Goal: Task Accomplishment & Management: Use online tool/utility

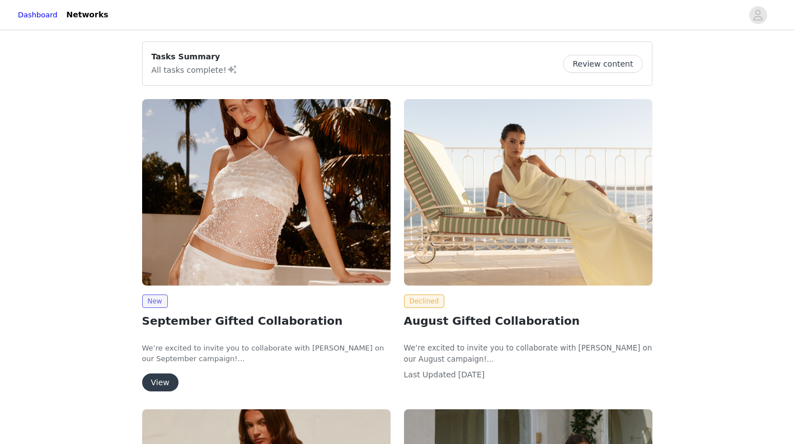
click at [160, 382] on button "View" at bounding box center [160, 382] width 36 height 18
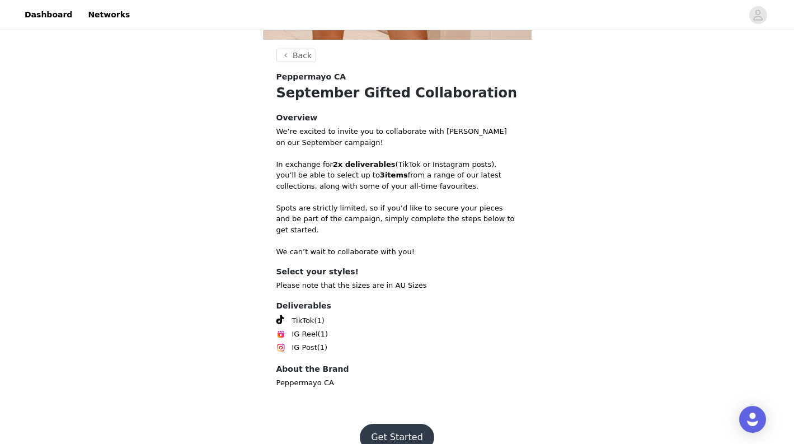
scroll to position [405, 0]
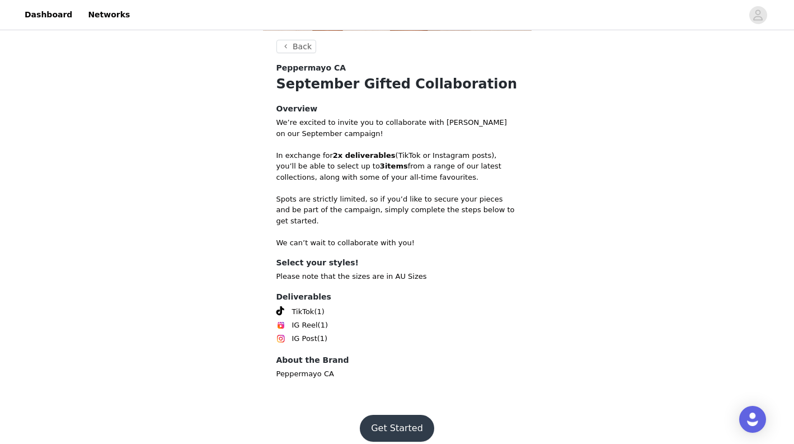
click at [394, 421] on button "Get Started" at bounding box center [397, 428] width 74 height 27
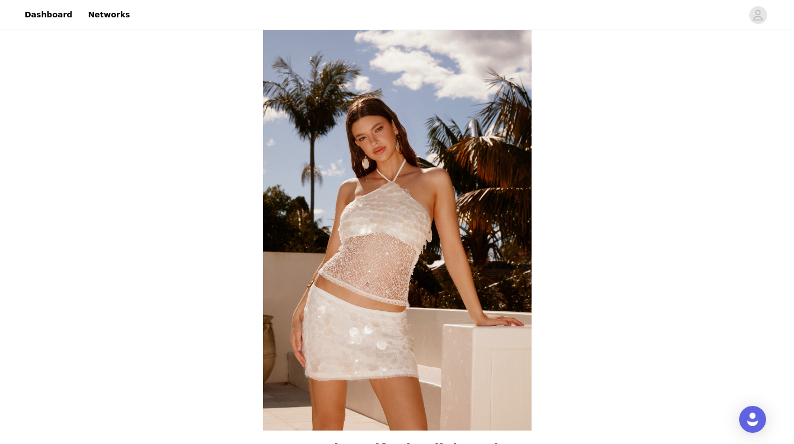
scroll to position [405, 0]
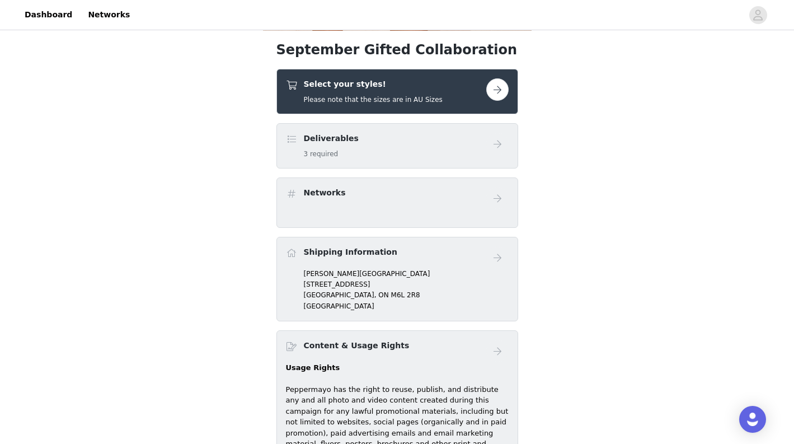
click at [495, 83] on button "button" at bounding box center [497, 89] width 22 height 22
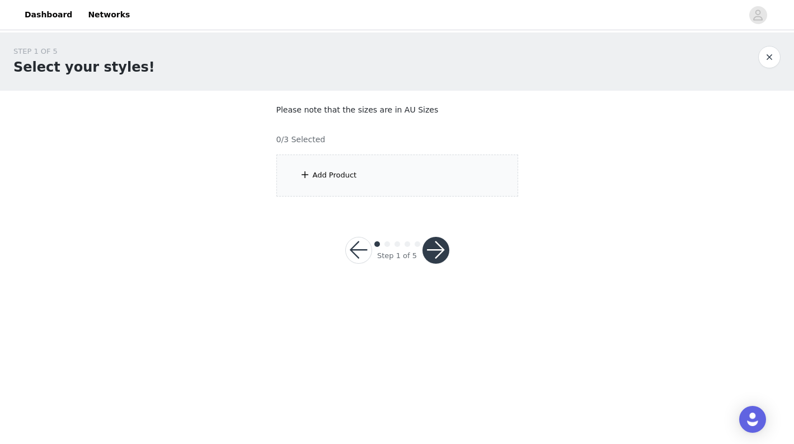
click at [330, 180] on div "Add Product" at bounding box center [397, 175] width 242 height 42
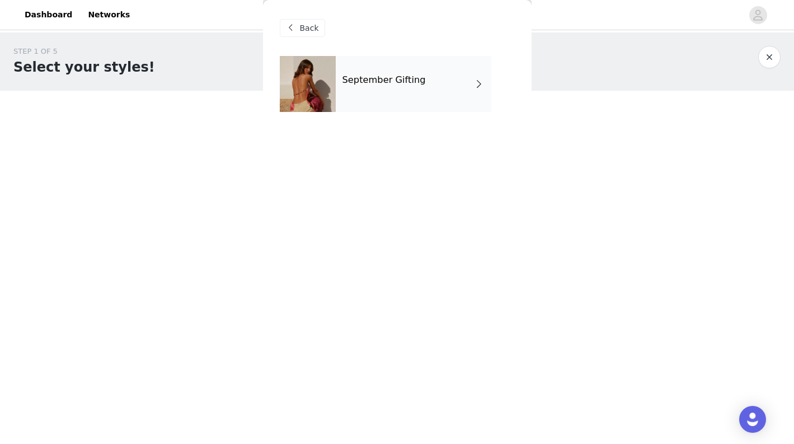
click at [415, 92] on div "September Gifting" at bounding box center [414, 84] width 156 height 56
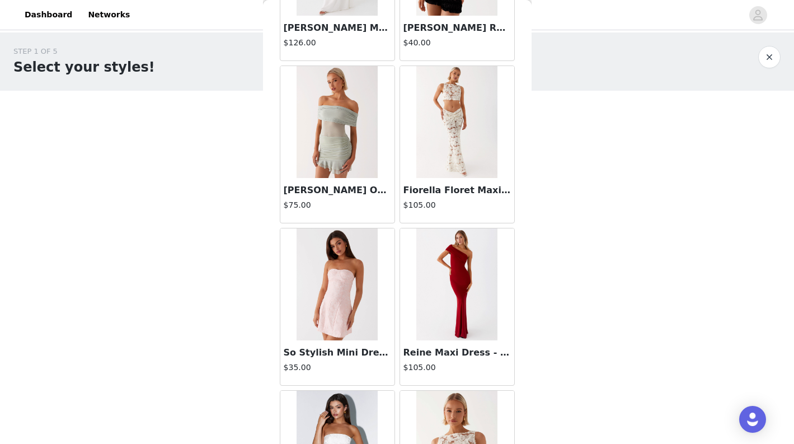
scroll to position [1269, 0]
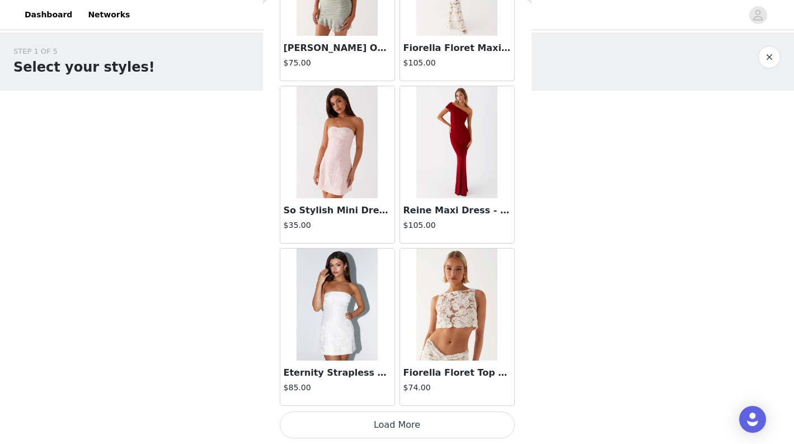
click at [411, 424] on button "Load More" at bounding box center [397, 424] width 235 height 27
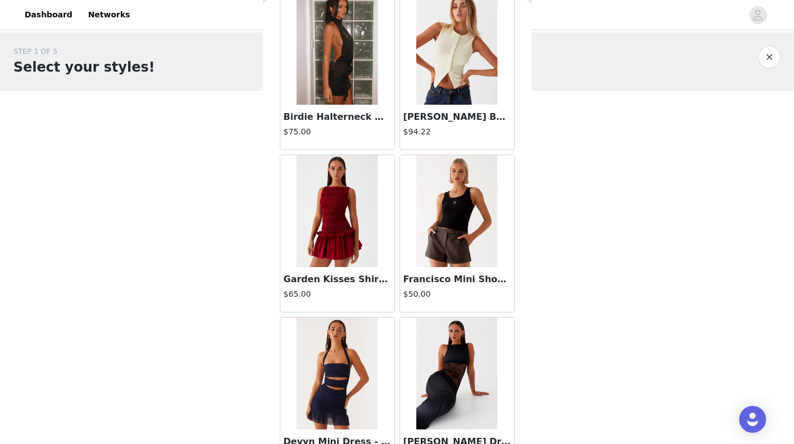
scroll to position [2829, 0]
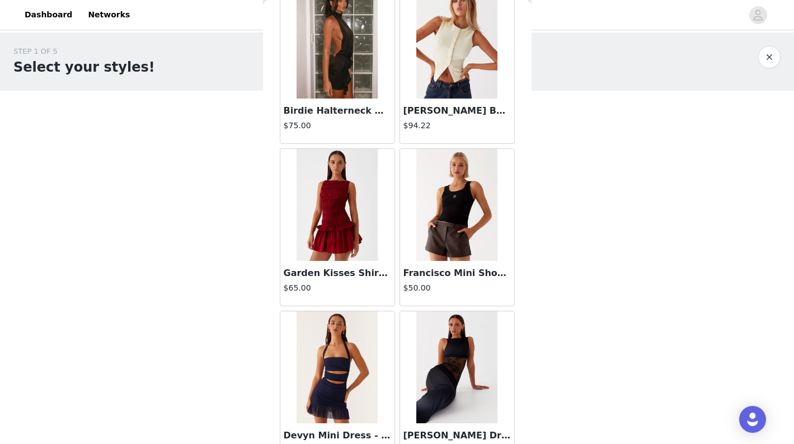
click at [462, 251] on img at bounding box center [456, 205] width 81 height 112
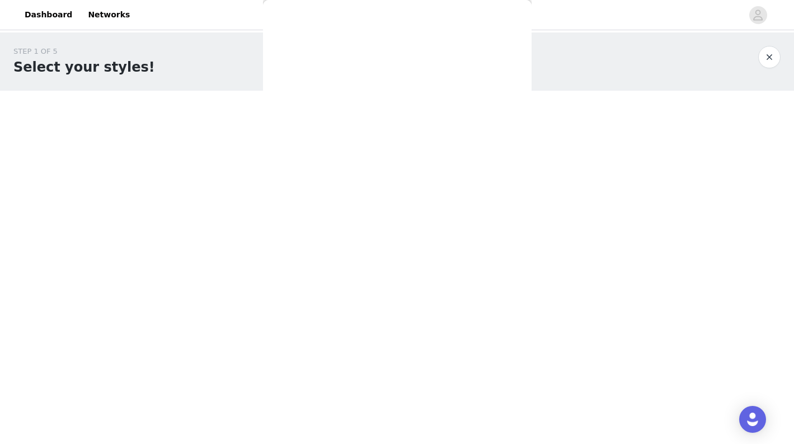
scroll to position [148, 0]
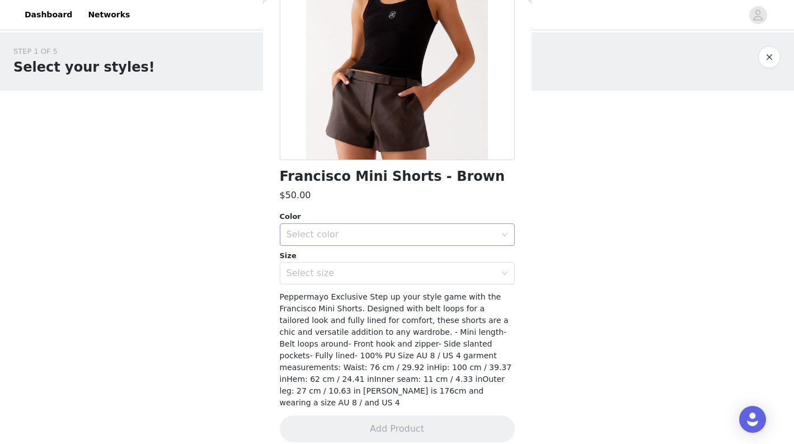
click at [468, 229] on div "Select color" at bounding box center [391, 234] width 209 height 11
click at [413, 258] on li "Brown" at bounding box center [397, 259] width 235 height 18
click at [423, 270] on div "Select size" at bounding box center [391, 273] width 209 height 11
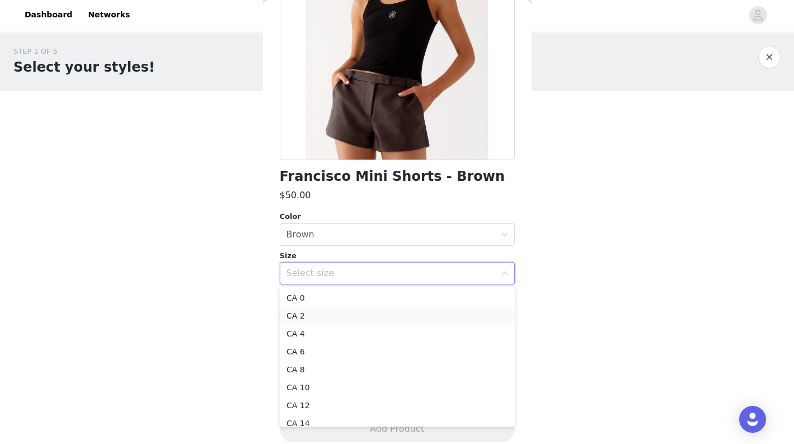
click at [344, 320] on li "CA 2" at bounding box center [397, 316] width 235 height 18
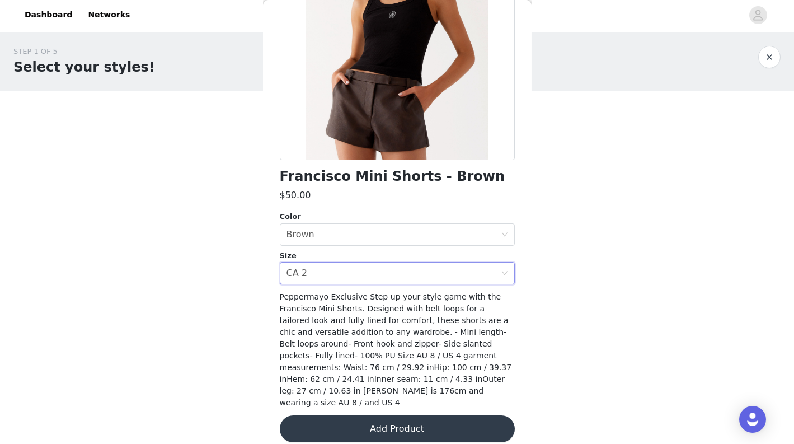
click at [412, 415] on button "Add Product" at bounding box center [397, 428] width 235 height 27
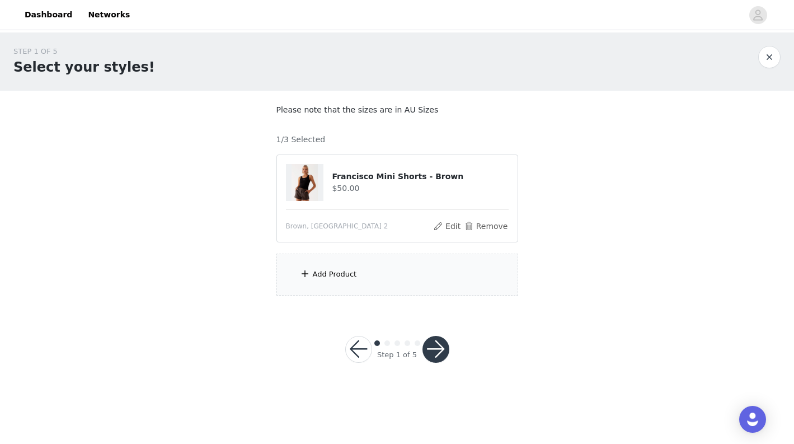
click at [353, 283] on div "Add Product" at bounding box center [397, 275] width 242 height 42
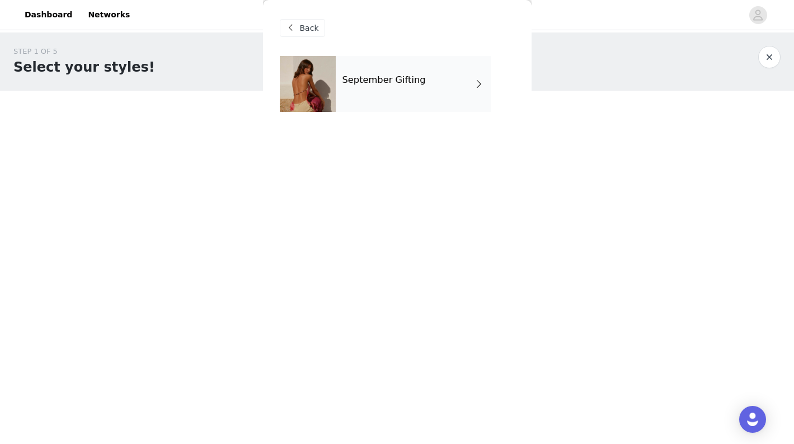
click at [428, 82] on div "September Gifting" at bounding box center [414, 84] width 156 height 56
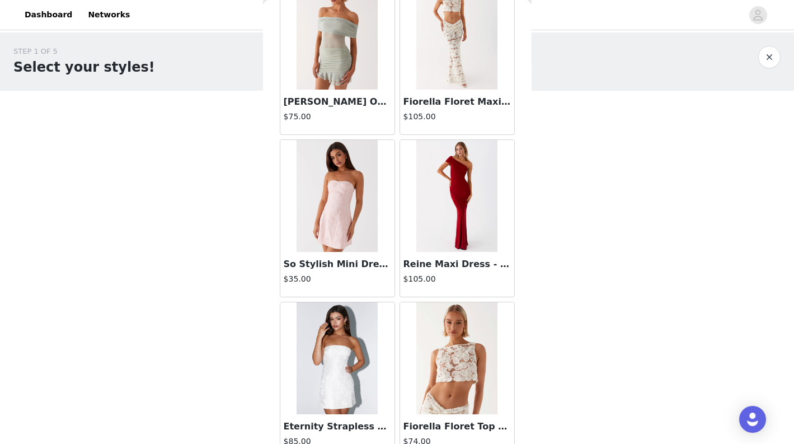
scroll to position [1269, 0]
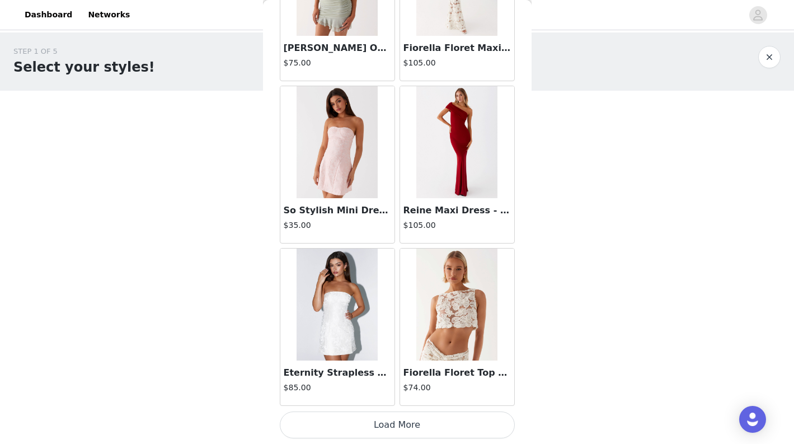
click at [383, 419] on button "Load More" at bounding box center [397, 424] width 235 height 27
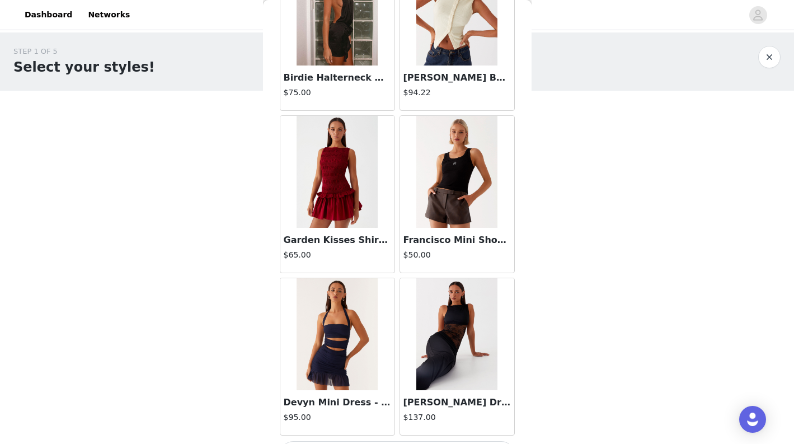
scroll to position [2892, 0]
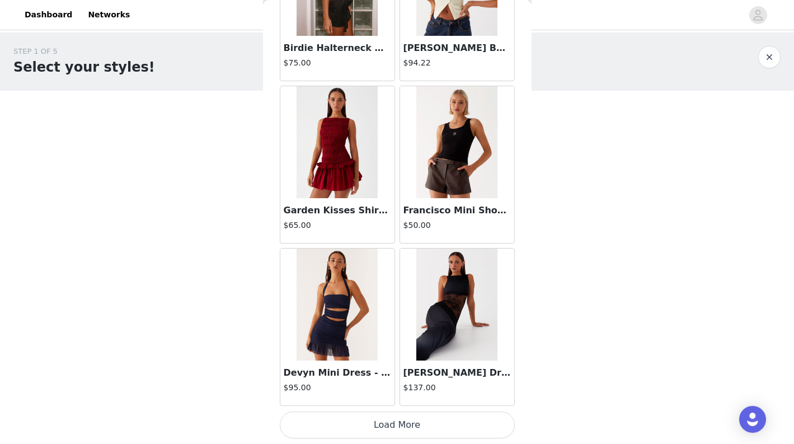
click at [398, 419] on button "Load More" at bounding box center [397, 424] width 235 height 27
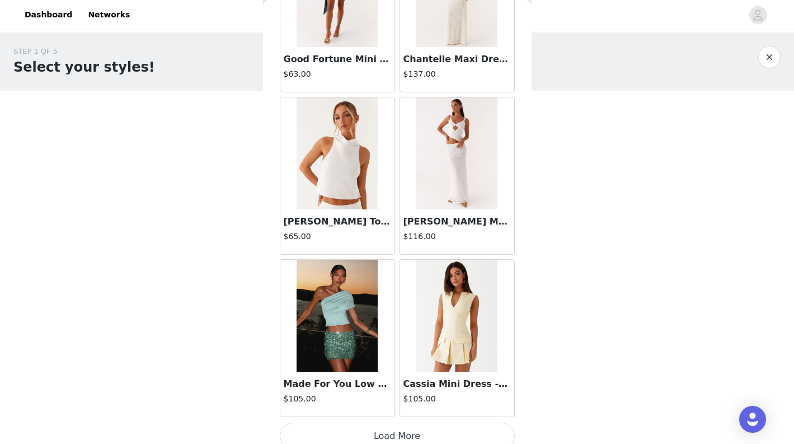
scroll to position [4515, 0]
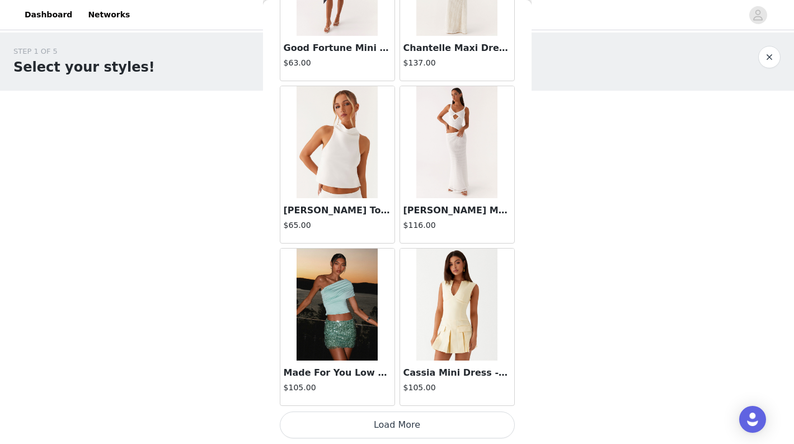
click at [397, 421] on button "Load More" at bounding box center [397, 424] width 235 height 27
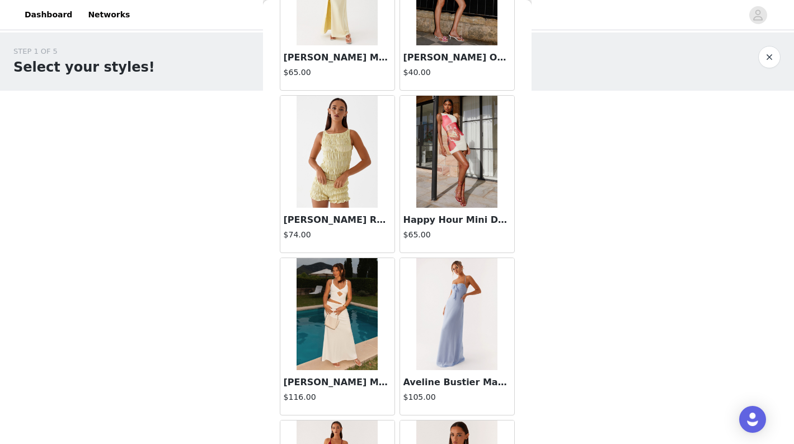
scroll to position [6138, 0]
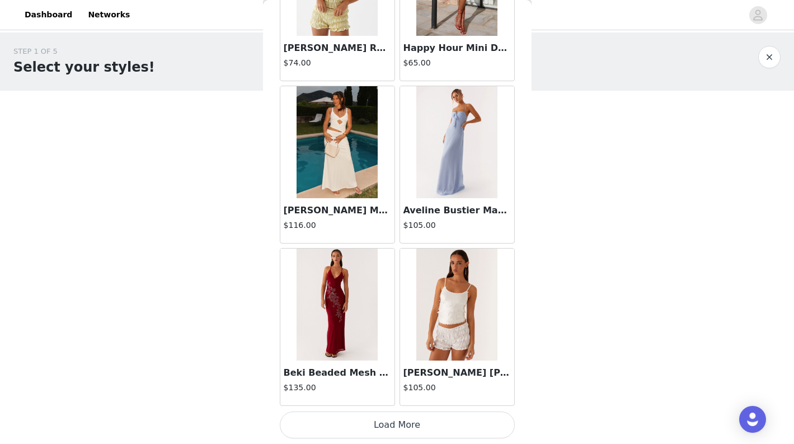
click at [384, 431] on button "Load More" at bounding box center [397, 424] width 235 height 27
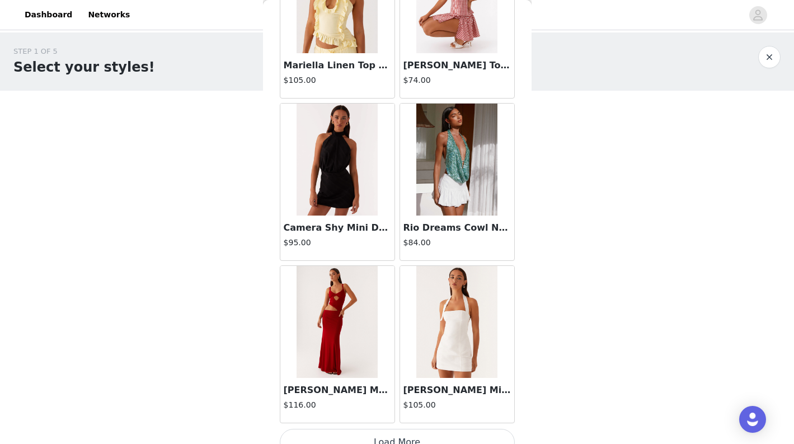
scroll to position [7761, 0]
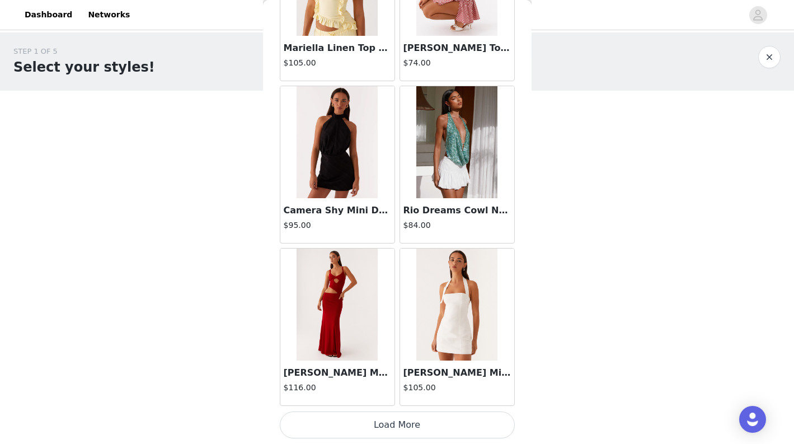
click at [396, 423] on button "Load More" at bounding box center [397, 424] width 235 height 27
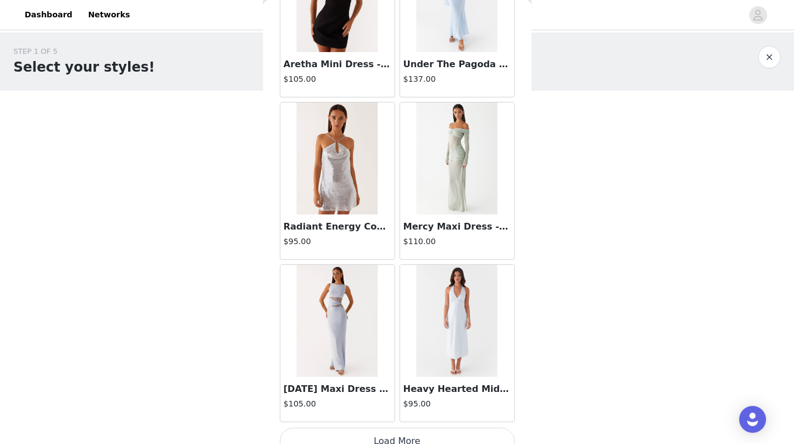
scroll to position [9384, 0]
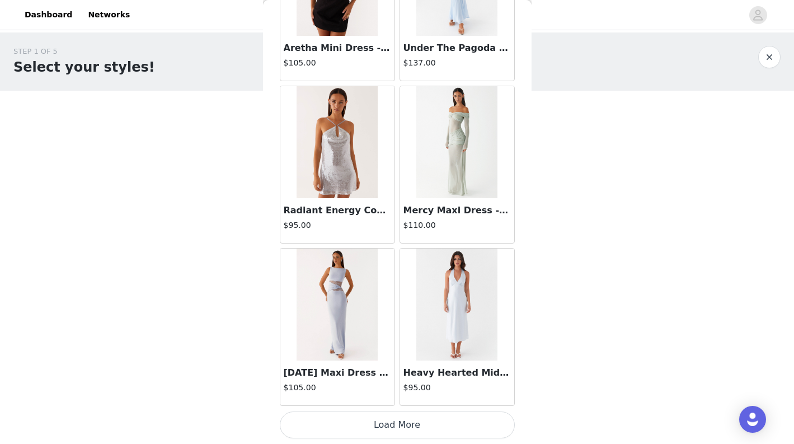
click at [415, 425] on button "Load More" at bounding box center [397, 424] width 235 height 27
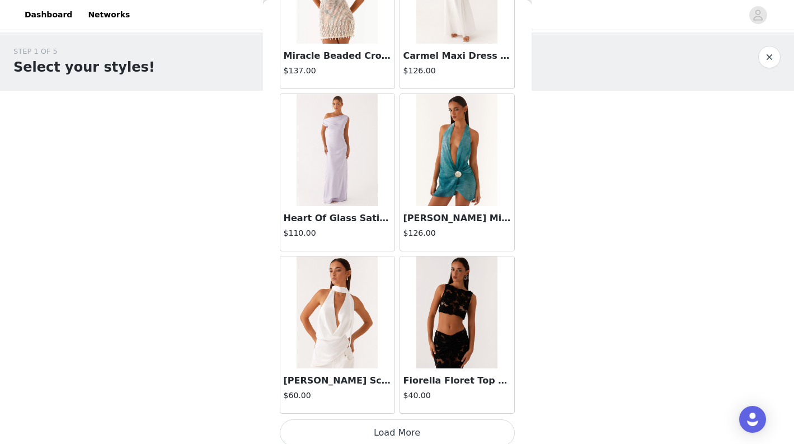
scroll to position [11007, 0]
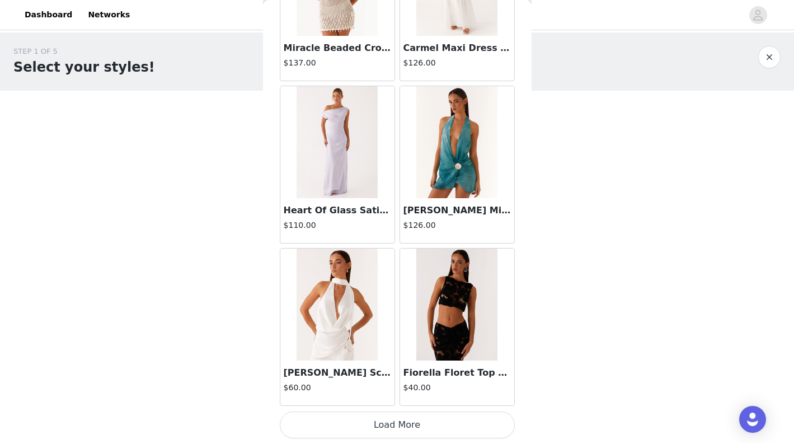
click at [419, 423] on button "Load More" at bounding box center [397, 424] width 235 height 27
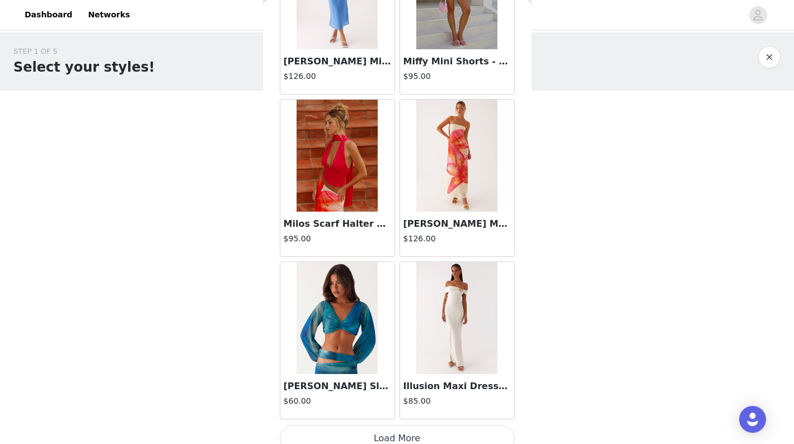
scroll to position [12630, 0]
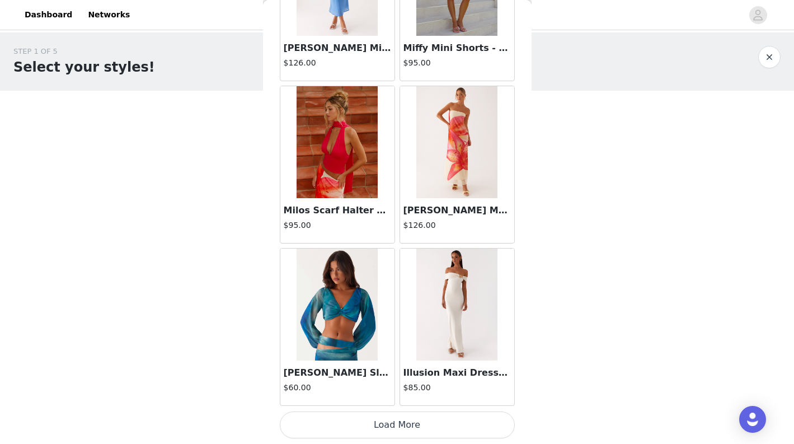
click at [386, 426] on button "Load More" at bounding box center [397, 424] width 235 height 27
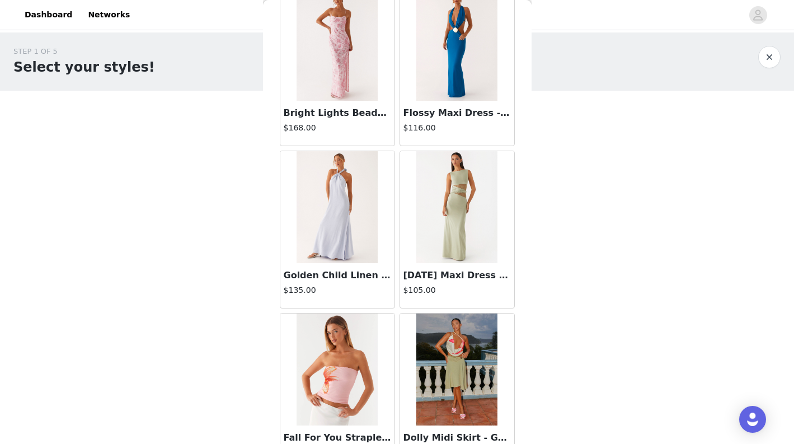
scroll to position [14253, 0]
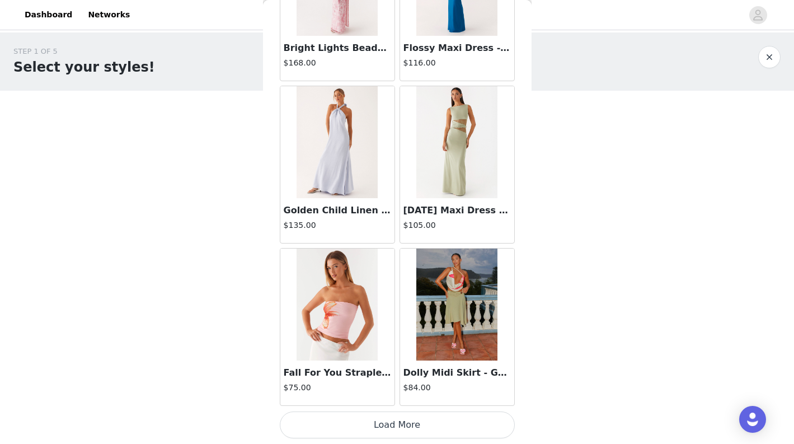
click at [393, 418] on button "Load More" at bounding box center [397, 424] width 235 height 27
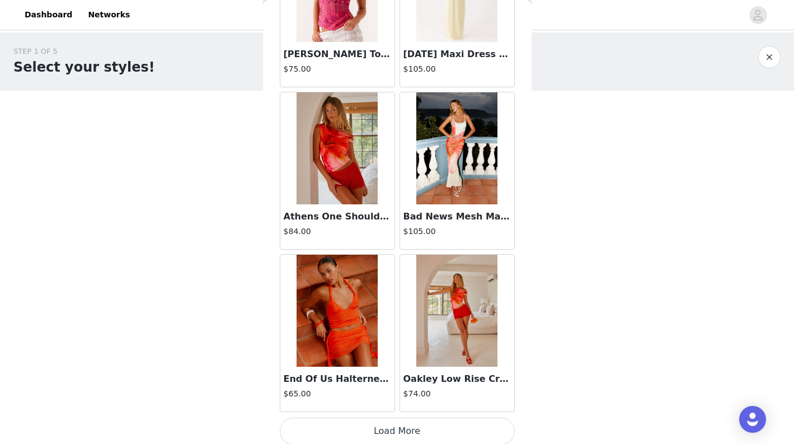
scroll to position [15876, 0]
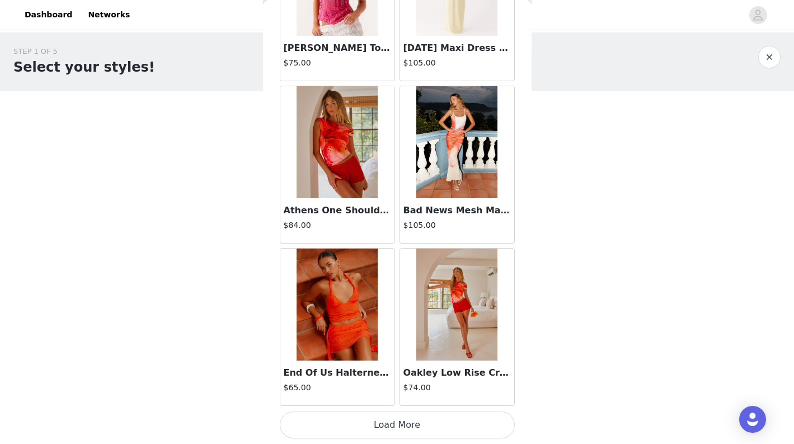
click at [406, 423] on button "Load More" at bounding box center [397, 424] width 235 height 27
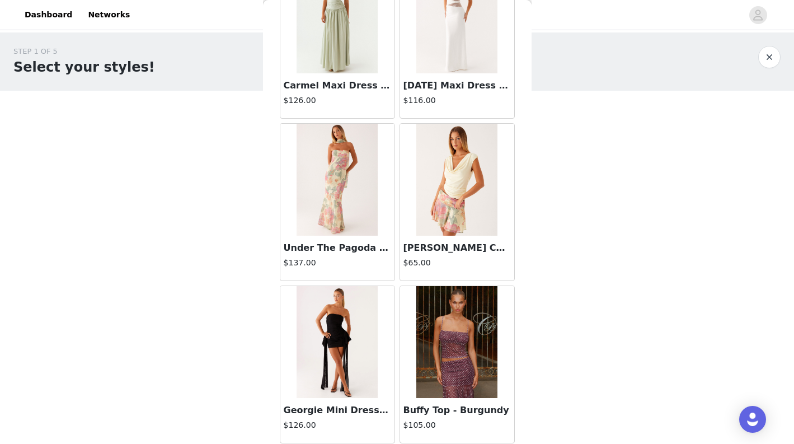
scroll to position [17499, 0]
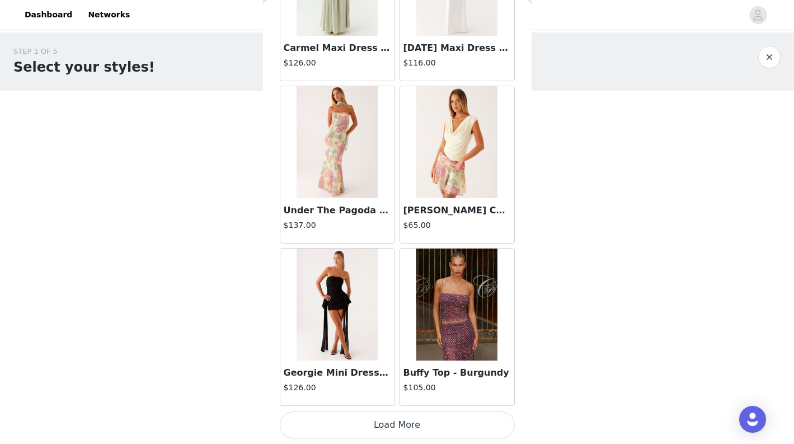
click at [379, 423] on button "Load More" at bounding box center [397, 424] width 235 height 27
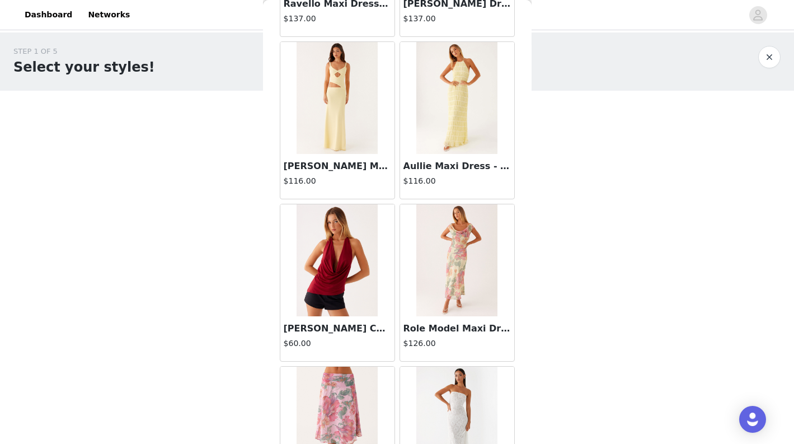
scroll to position [19122, 0]
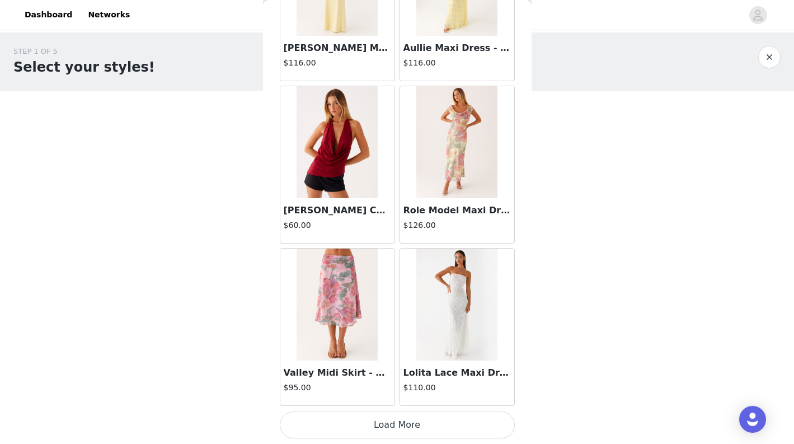
click at [402, 428] on button "Load More" at bounding box center [397, 424] width 235 height 27
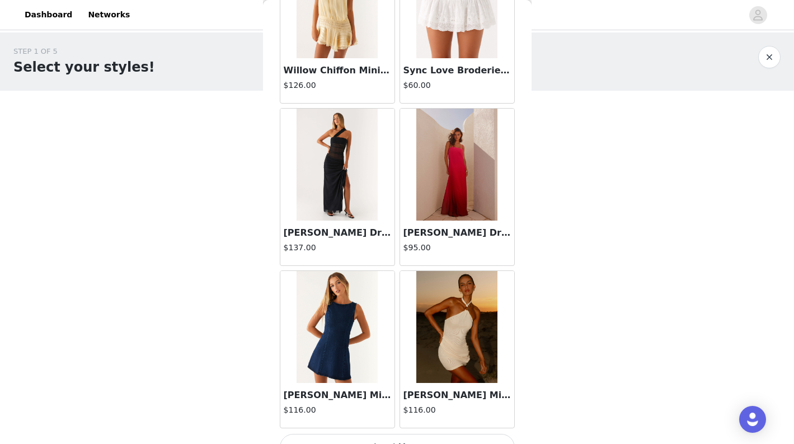
scroll to position [20745, 0]
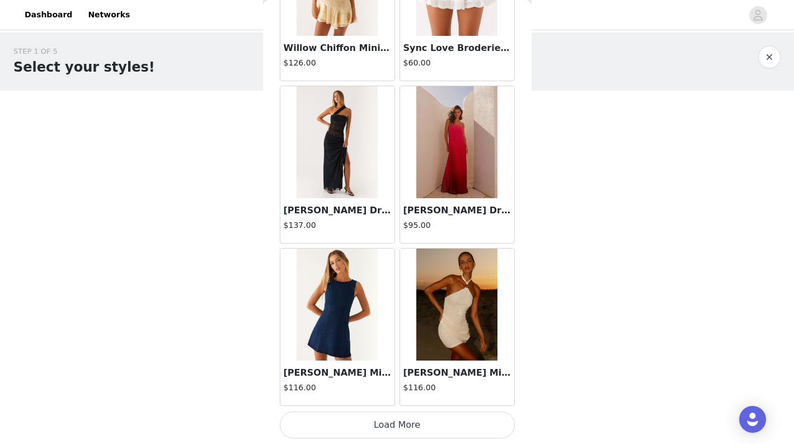
click at [411, 428] on button "Load More" at bounding box center [397, 424] width 235 height 27
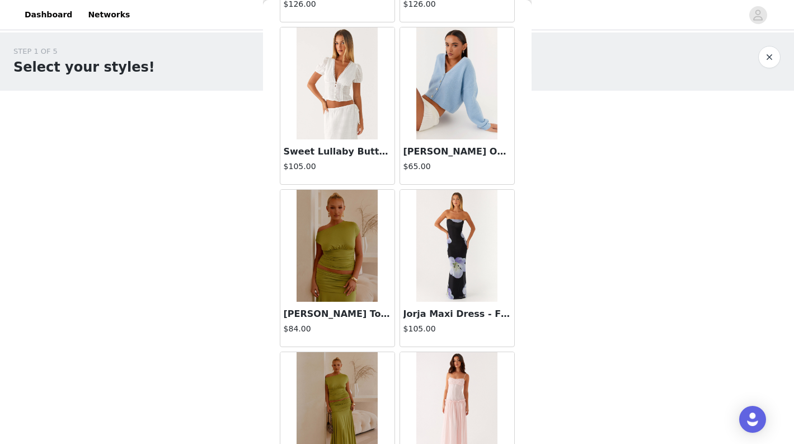
scroll to position [22086, 0]
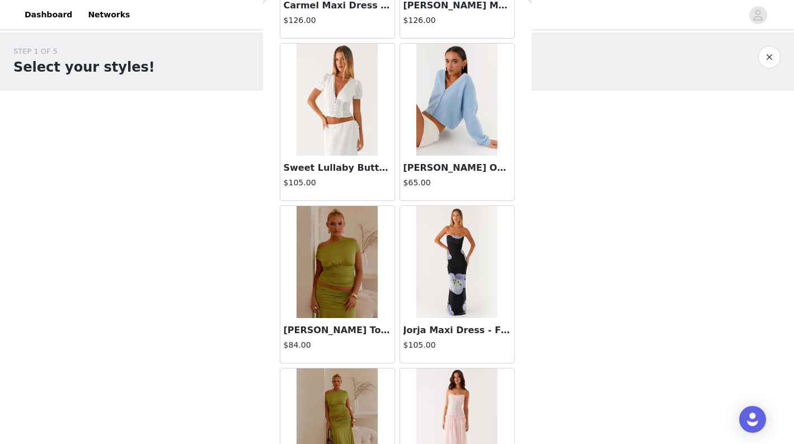
click at [330, 144] on img at bounding box center [337, 100] width 81 height 112
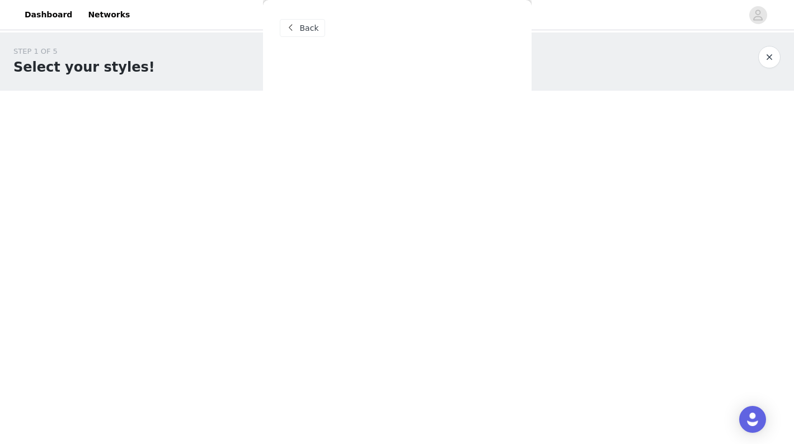
scroll to position [0, 0]
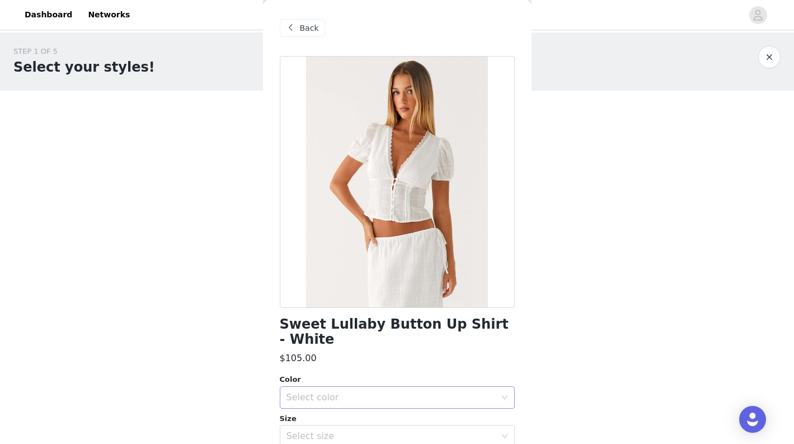
click at [374, 393] on div "Select color" at bounding box center [397, 397] width 235 height 22
click at [354, 401] on li "White" at bounding box center [397, 407] width 235 height 18
click at [356, 431] on div "Select size" at bounding box center [394, 435] width 214 height 21
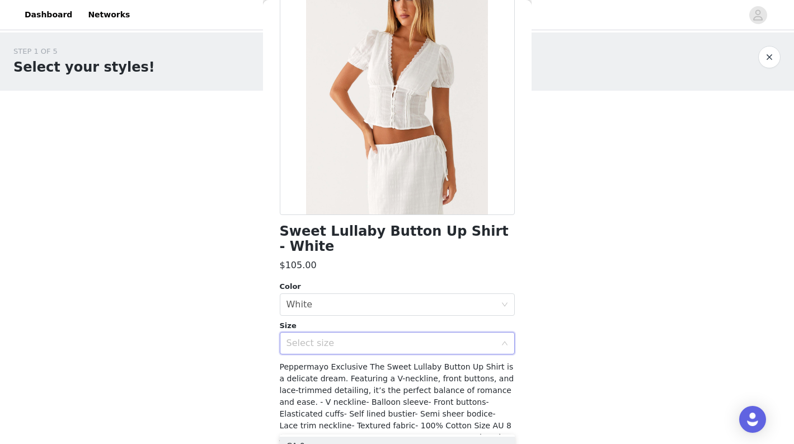
scroll to position [95, 0]
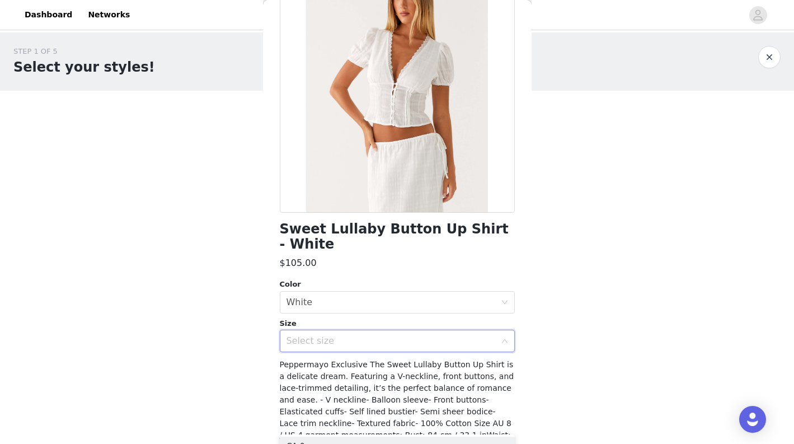
click at [426, 318] on div "Size" at bounding box center [397, 323] width 235 height 11
click at [426, 335] on div "Select size" at bounding box center [391, 340] width 209 height 11
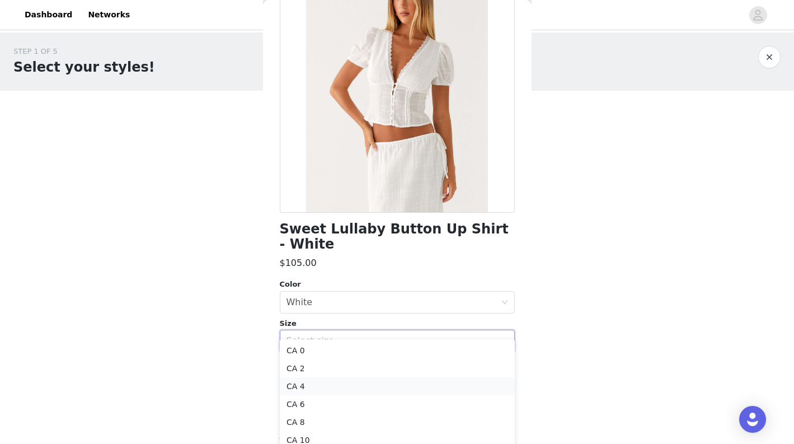
click at [327, 385] on li "CA 4" at bounding box center [397, 386] width 235 height 18
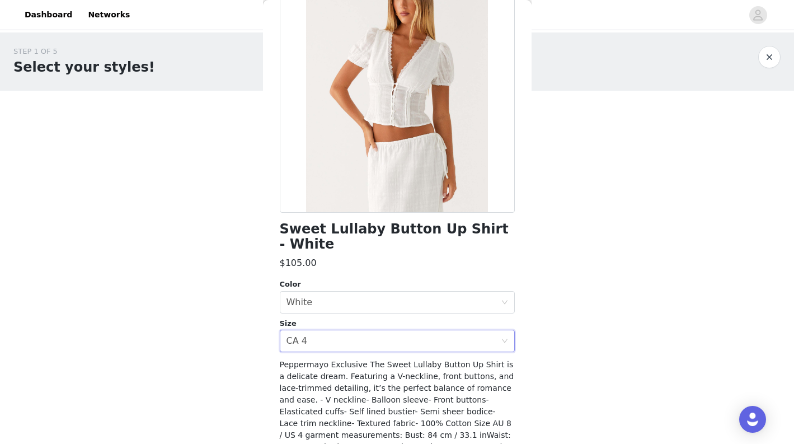
scroll to position [148, 0]
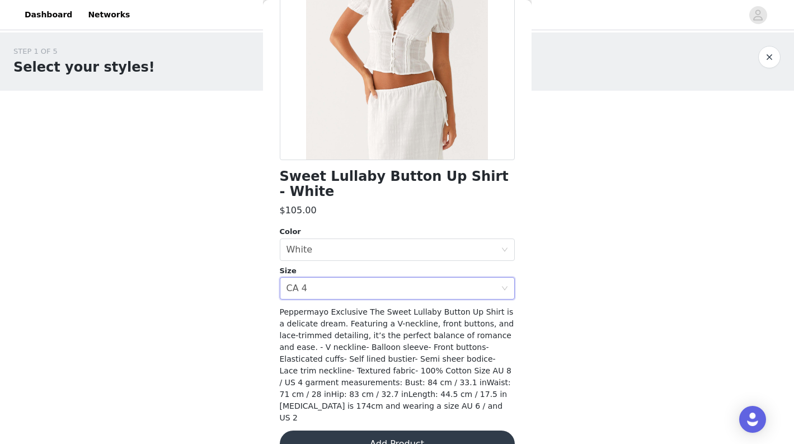
click at [390, 430] on button "Add Product" at bounding box center [397, 443] width 235 height 27
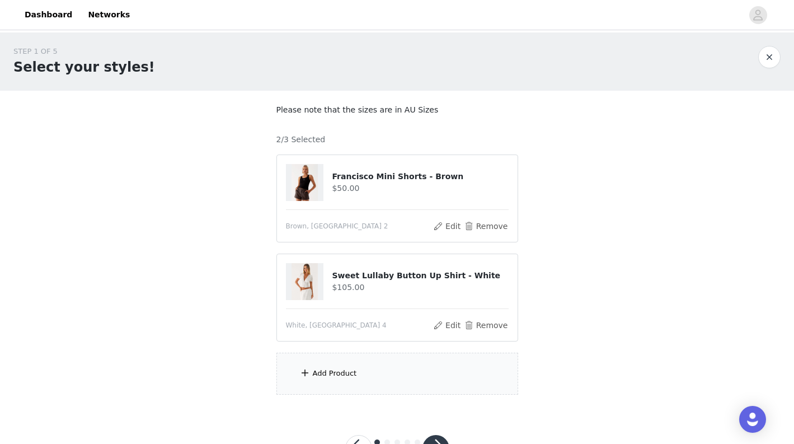
click at [392, 370] on div "Add Product" at bounding box center [397, 374] width 242 height 42
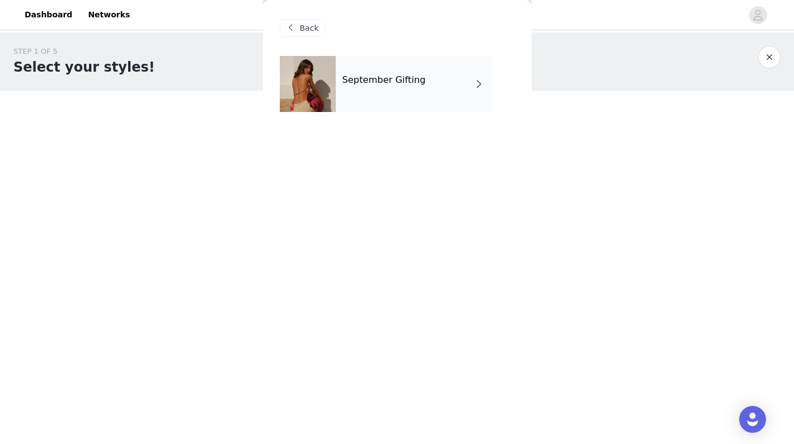
click at [443, 90] on div "September Gifting" at bounding box center [414, 84] width 156 height 56
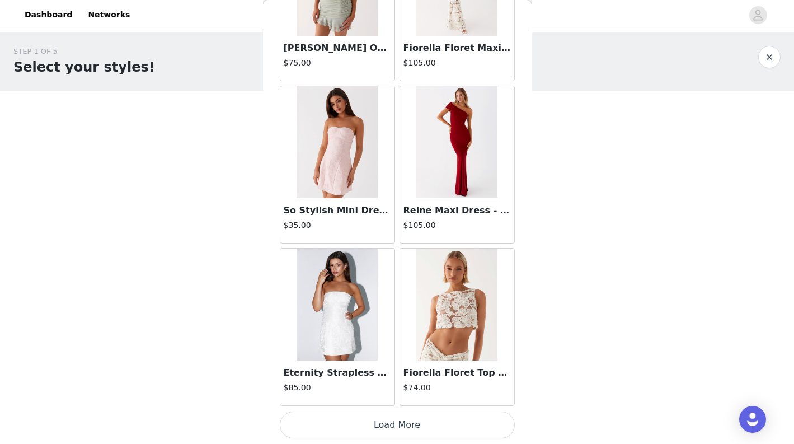
scroll to position [44, 0]
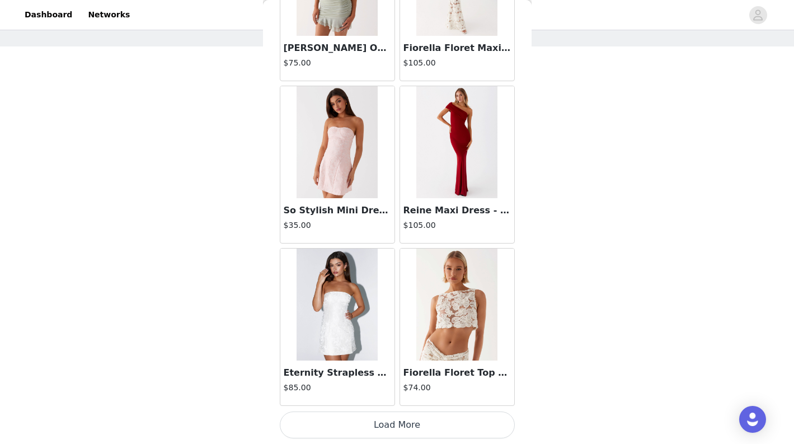
click at [398, 434] on button "Load More" at bounding box center [397, 424] width 235 height 27
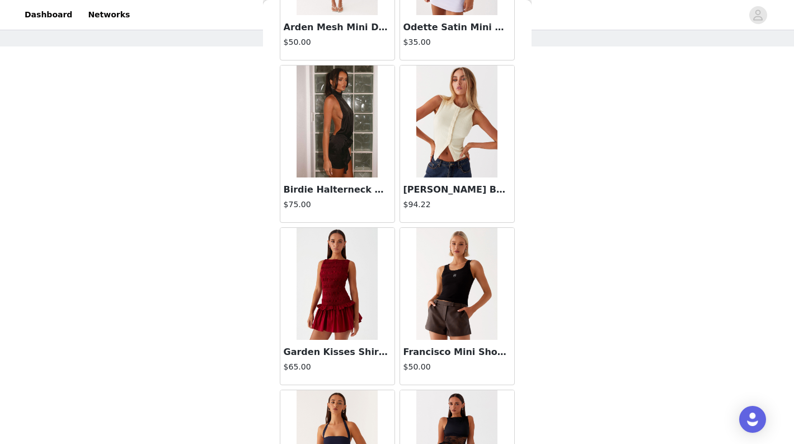
scroll to position [2892, 0]
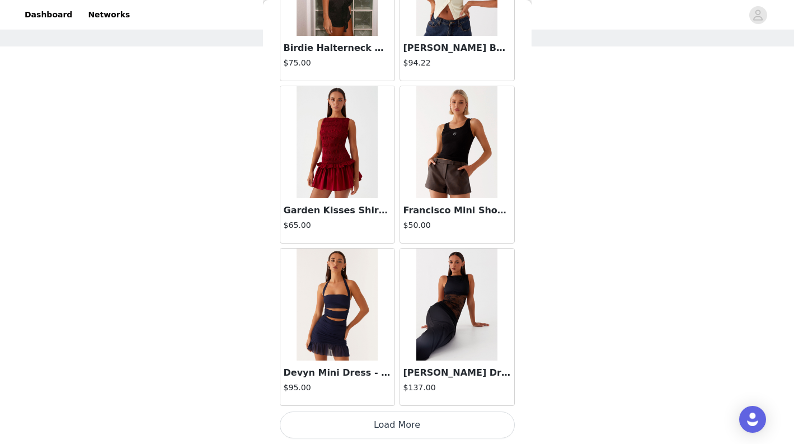
click at [407, 418] on button "Load More" at bounding box center [397, 424] width 235 height 27
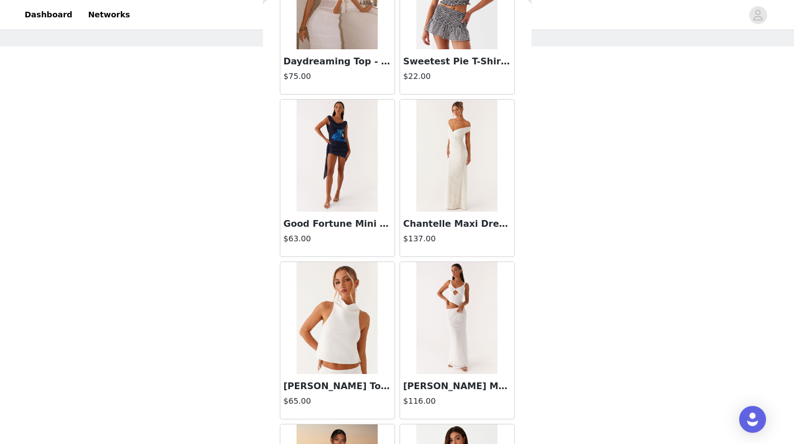
scroll to position [4515, 0]
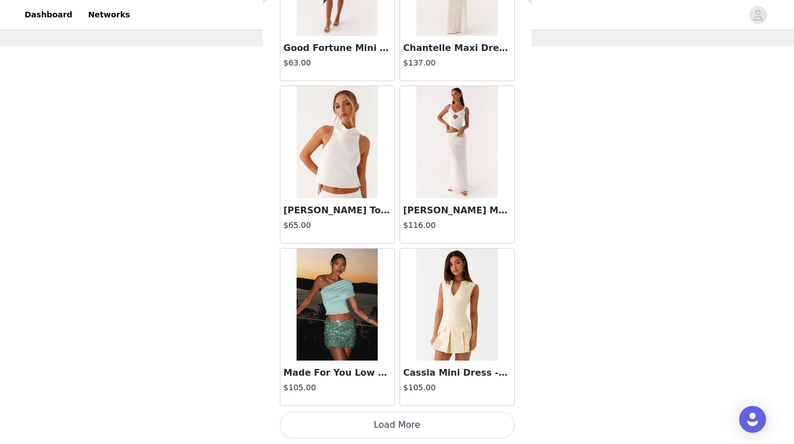
click at [402, 427] on button "Load More" at bounding box center [397, 424] width 235 height 27
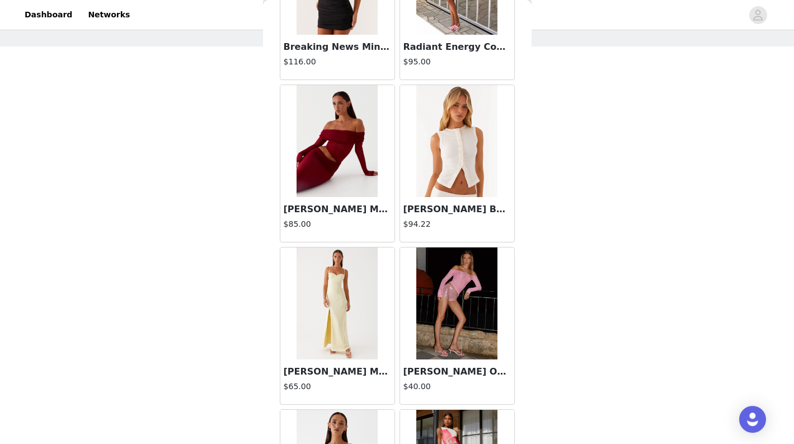
scroll to position [6138, 0]
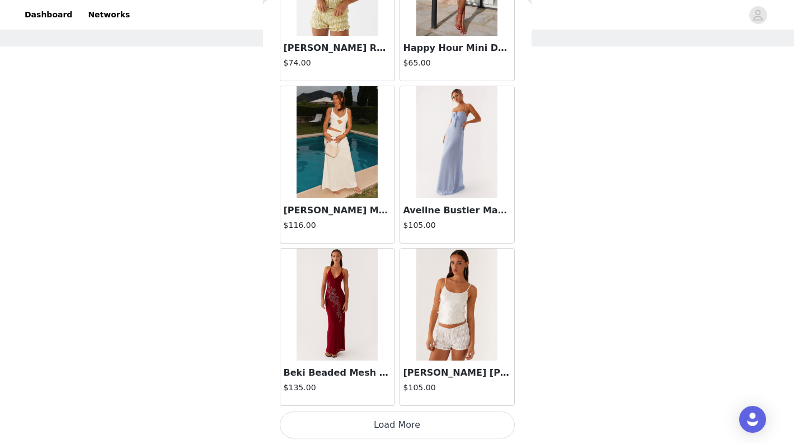
click at [406, 423] on button "Load More" at bounding box center [397, 424] width 235 height 27
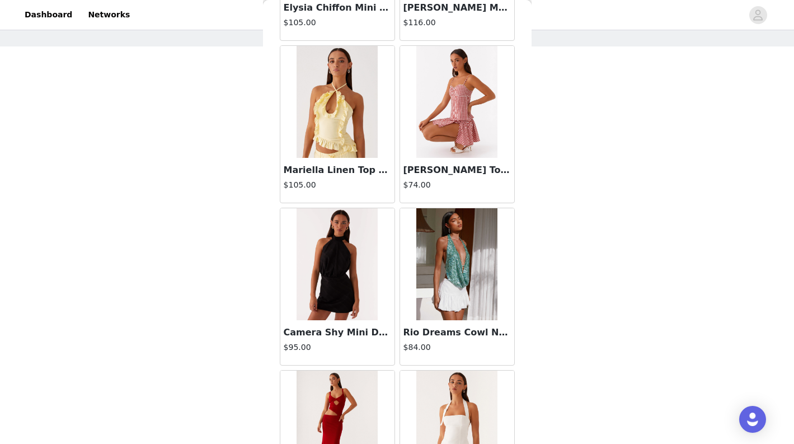
scroll to position [7761, 0]
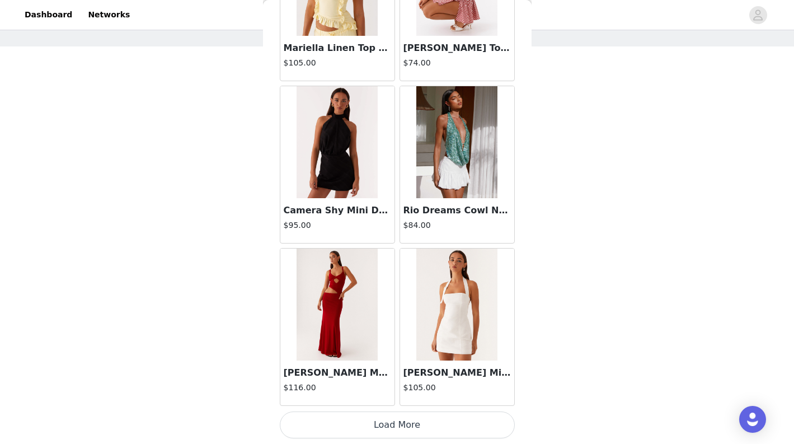
click at [425, 428] on button "Load More" at bounding box center [397, 424] width 235 height 27
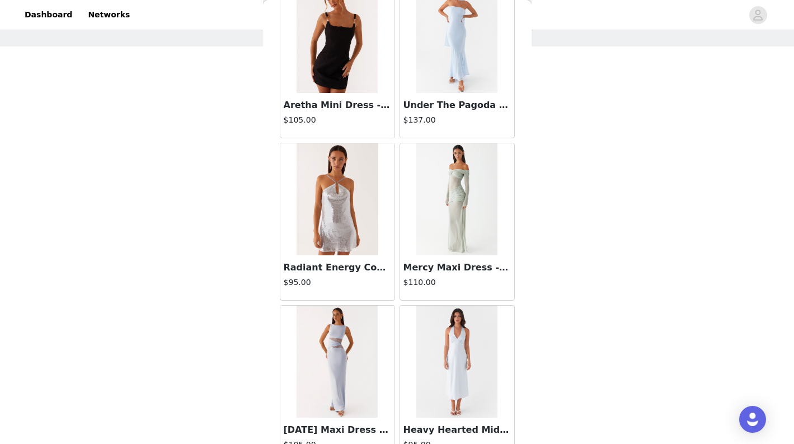
scroll to position [9384, 0]
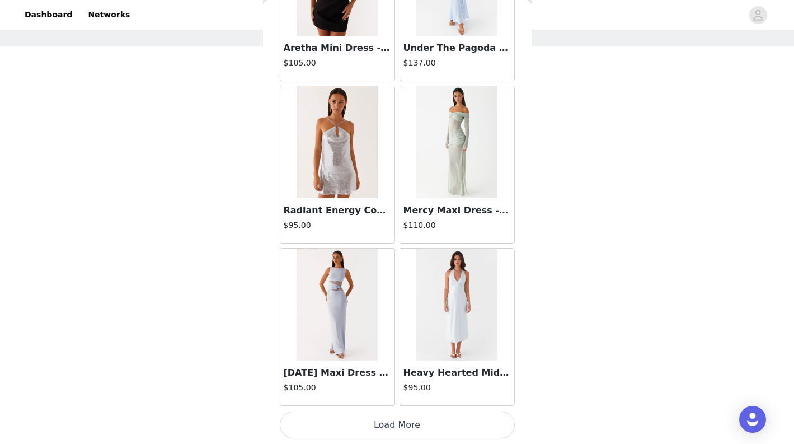
click at [418, 418] on button "Load More" at bounding box center [397, 424] width 235 height 27
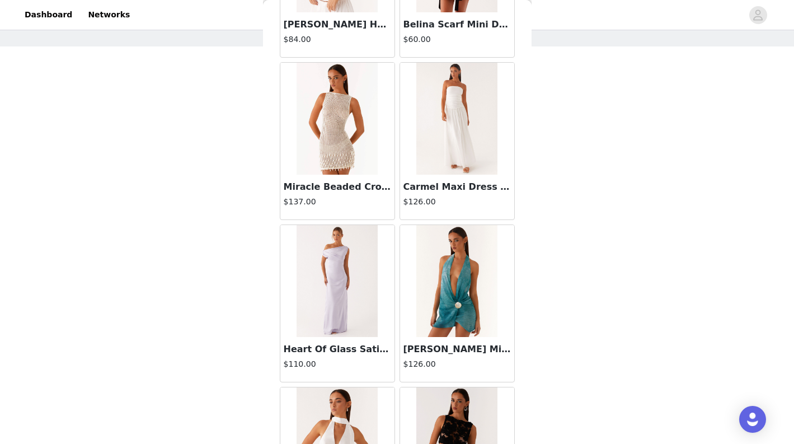
scroll to position [11007, 0]
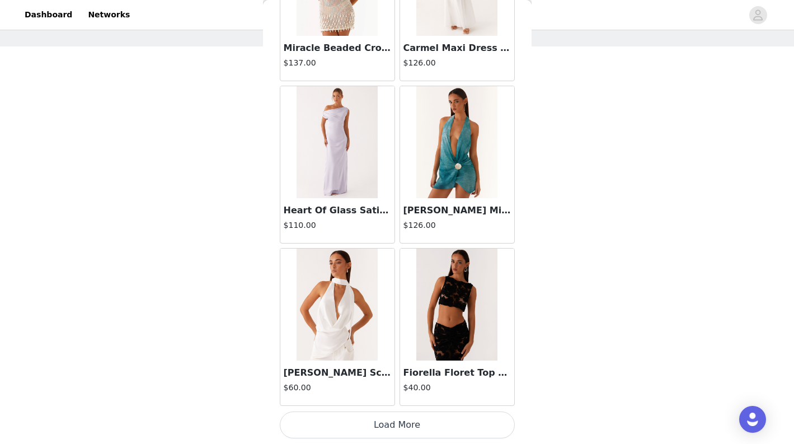
click at [410, 418] on button "Load More" at bounding box center [397, 424] width 235 height 27
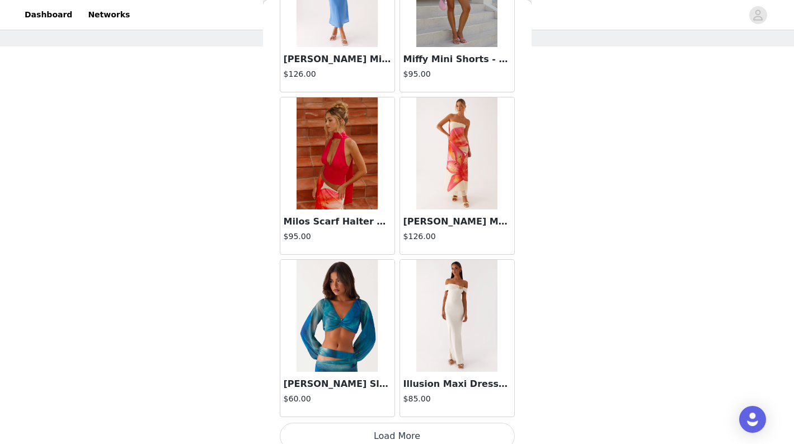
scroll to position [12630, 0]
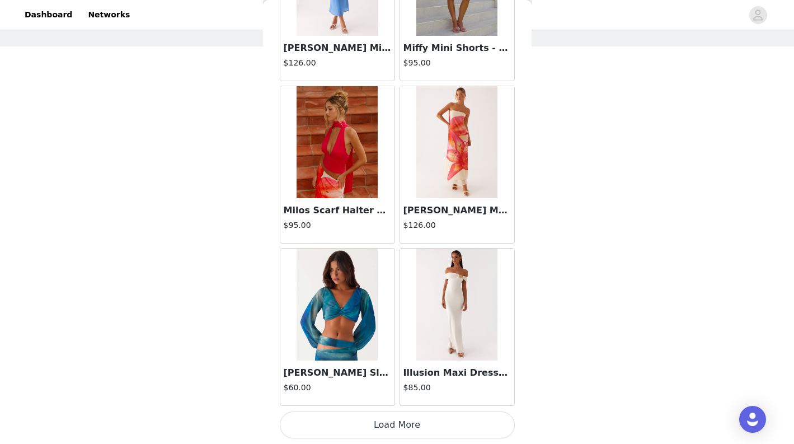
click at [405, 427] on button "Load More" at bounding box center [397, 424] width 235 height 27
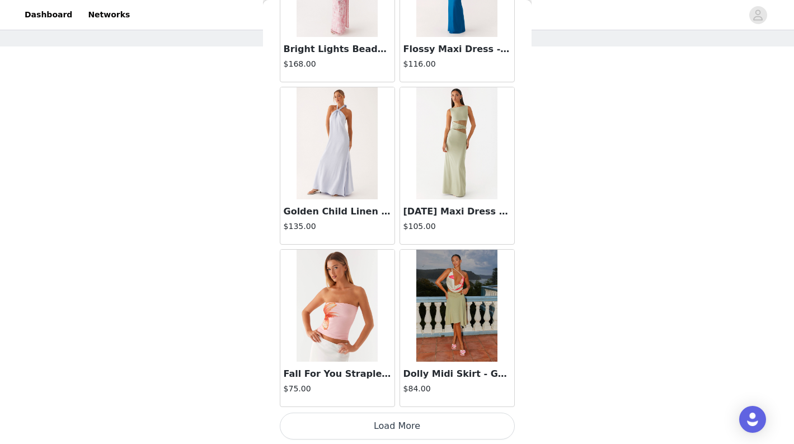
scroll to position [14253, 0]
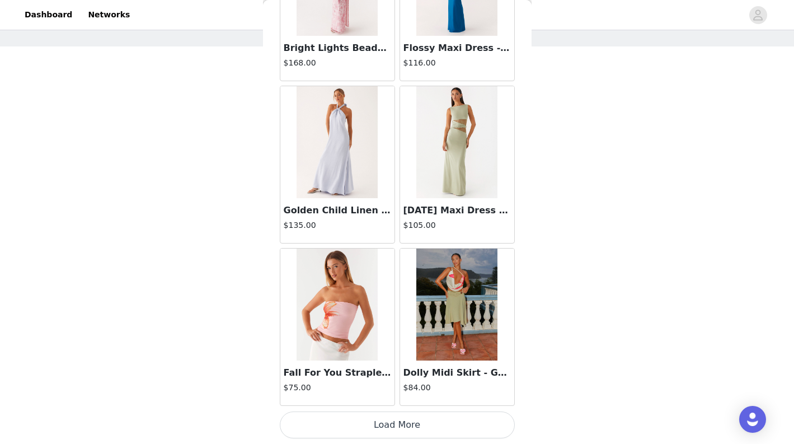
click at [404, 421] on button "Load More" at bounding box center [397, 424] width 235 height 27
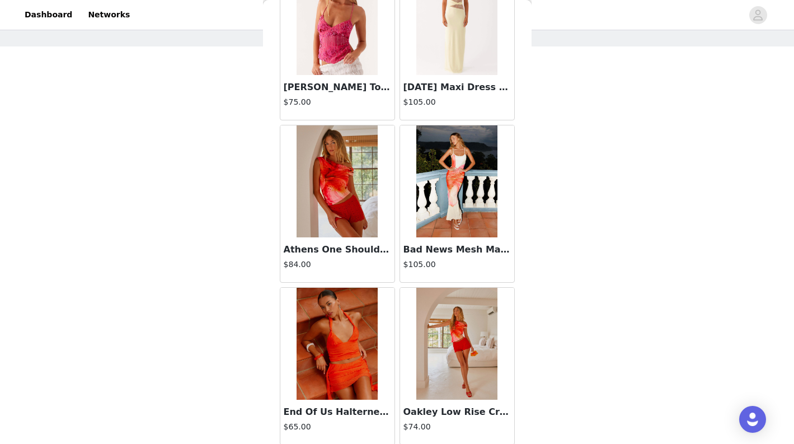
scroll to position [15876, 0]
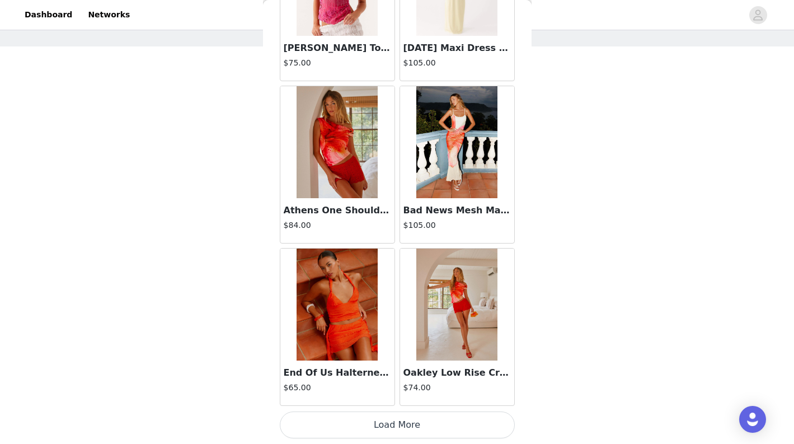
click at [416, 433] on button "Load More" at bounding box center [397, 424] width 235 height 27
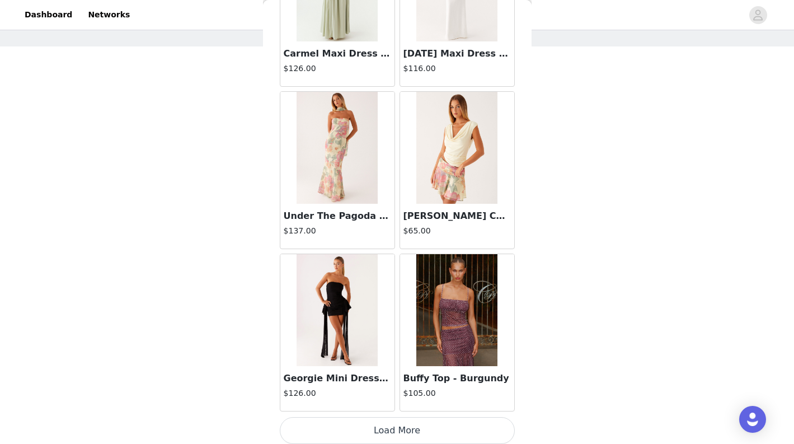
scroll to position [17499, 0]
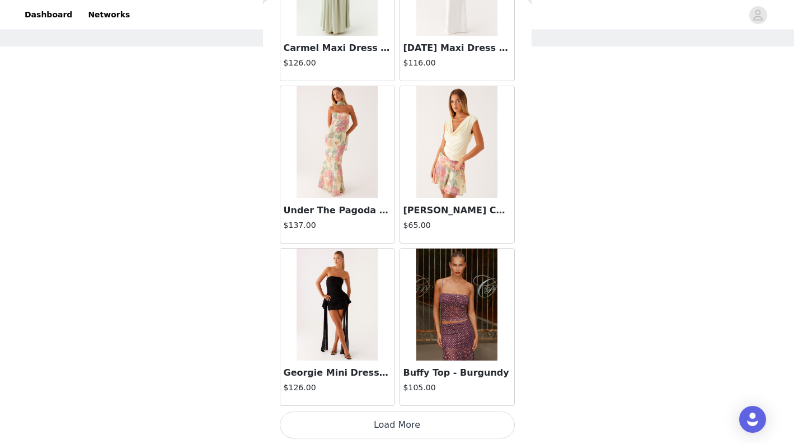
click at [434, 425] on button "Load More" at bounding box center [397, 424] width 235 height 27
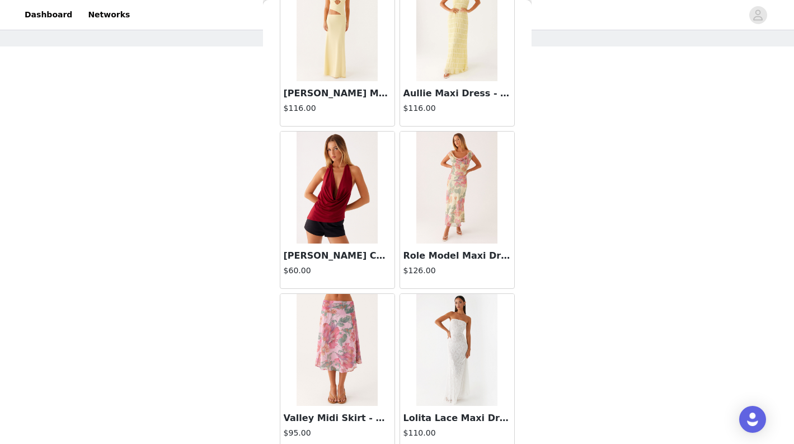
scroll to position [19122, 0]
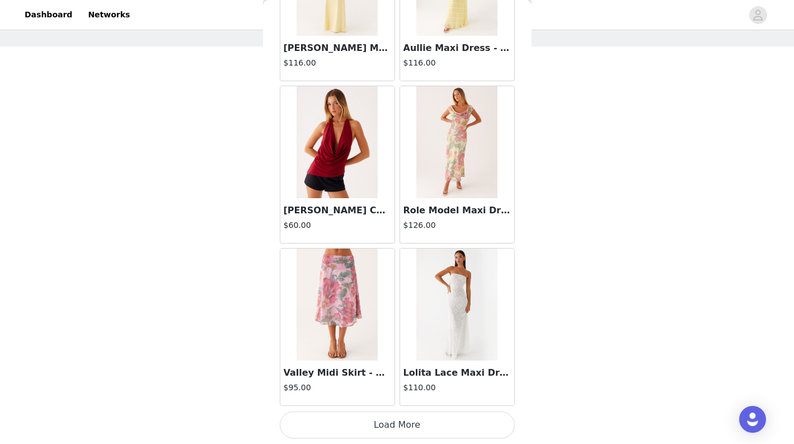
click at [405, 423] on button "Load More" at bounding box center [397, 424] width 235 height 27
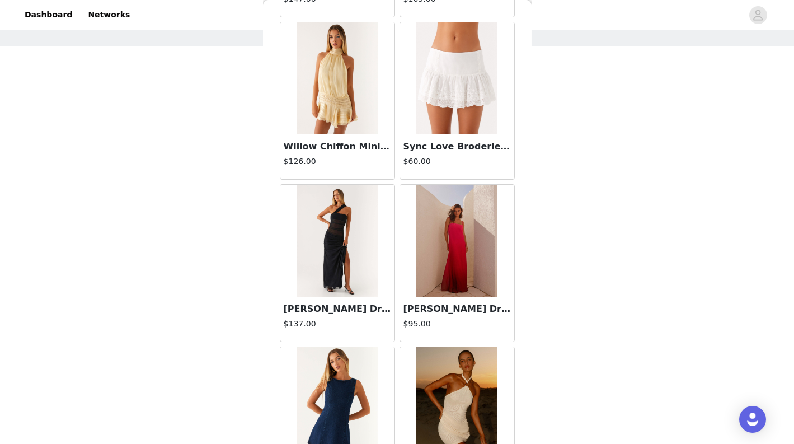
scroll to position [20745, 0]
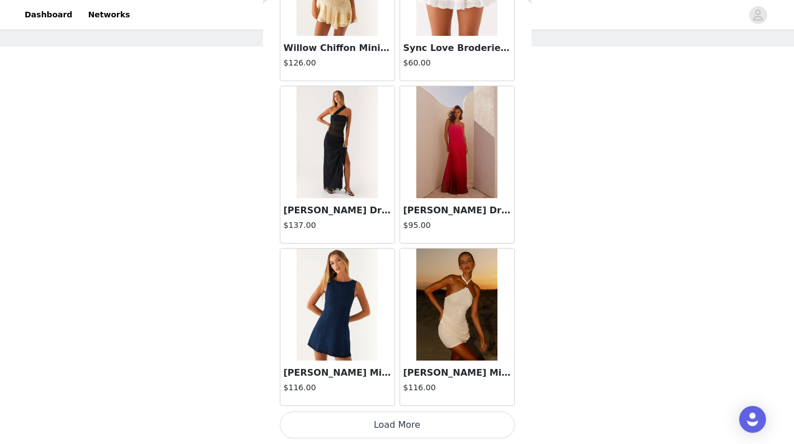
click at [400, 424] on button "Load More" at bounding box center [397, 424] width 235 height 27
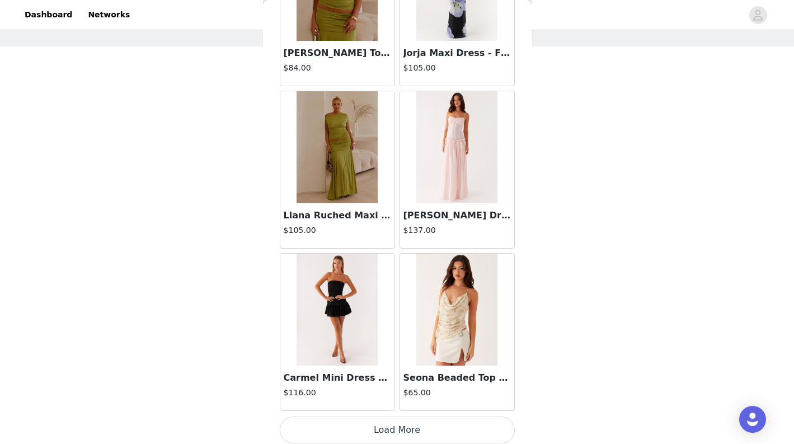
scroll to position [22368, 0]
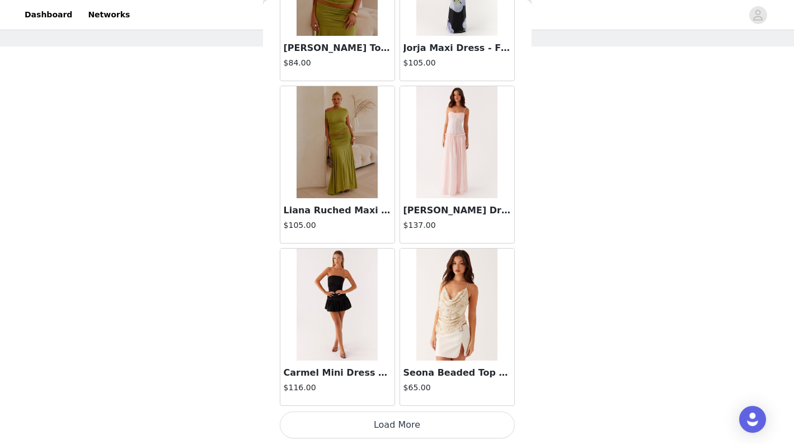
click at [415, 420] on button "Load More" at bounding box center [397, 424] width 235 height 27
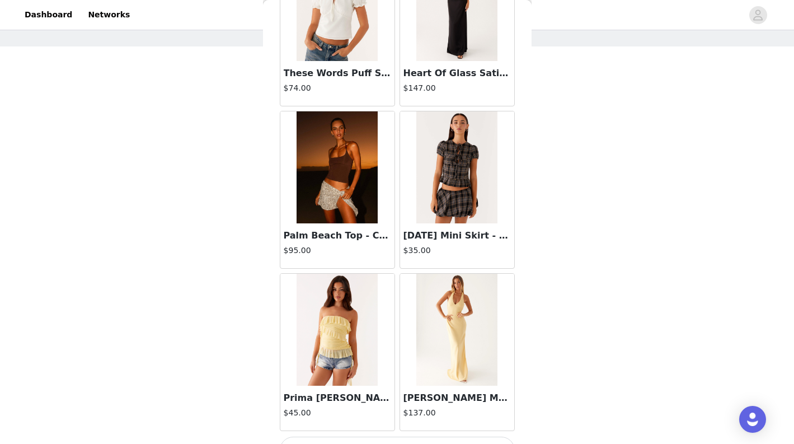
scroll to position [23991, 0]
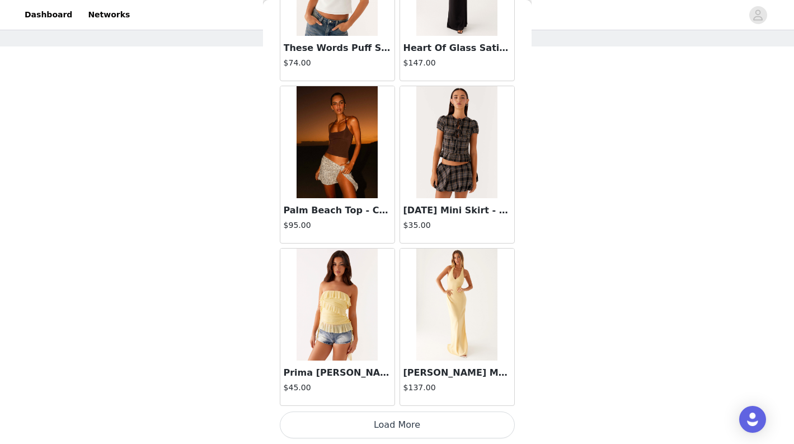
click at [399, 432] on button "Load More" at bounding box center [397, 424] width 235 height 27
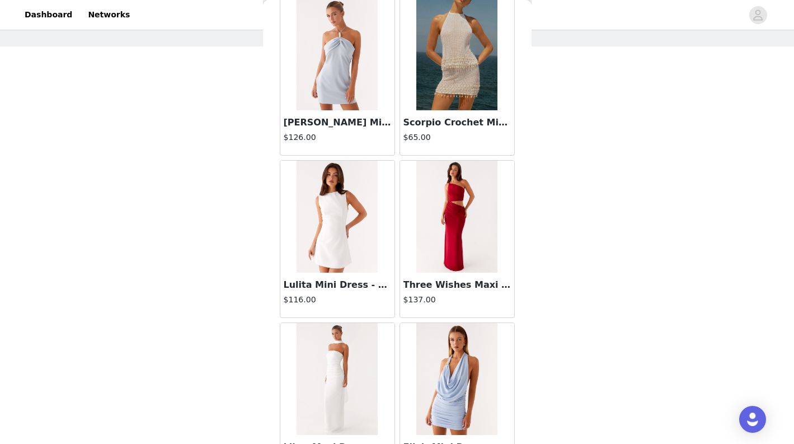
scroll to position [25614, 0]
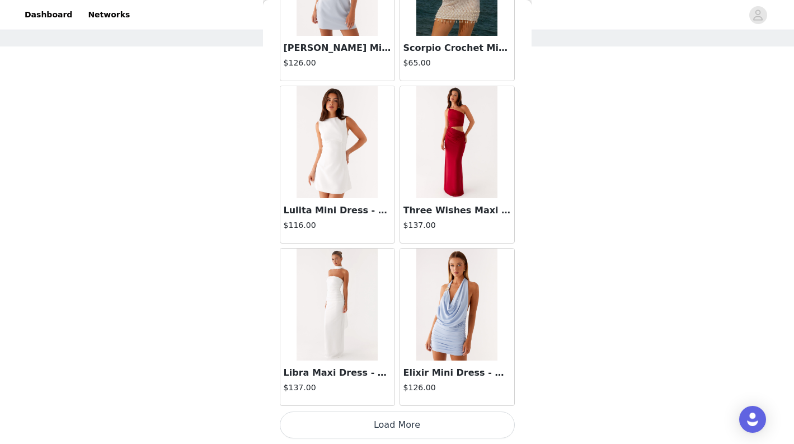
click at [399, 423] on button "Load More" at bounding box center [397, 424] width 235 height 27
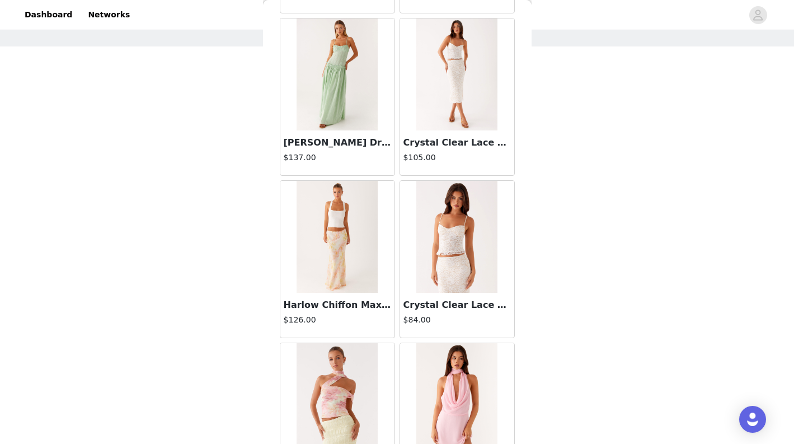
scroll to position [27237, 0]
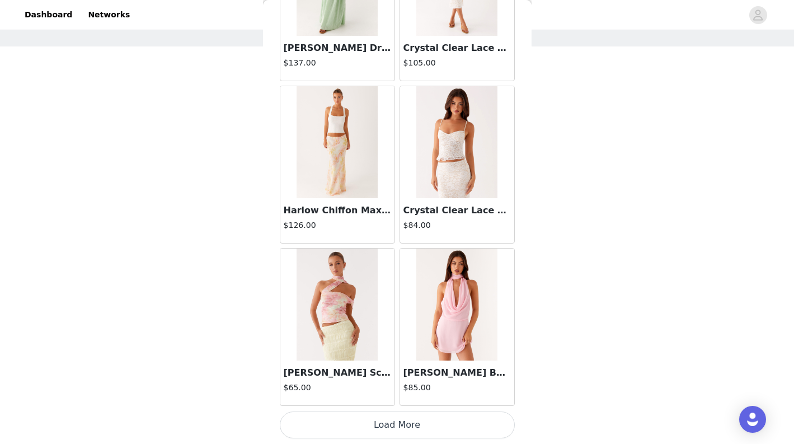
click at [413, 424] on button "Load More" at bounding box center [397, 424] width 235 height 27
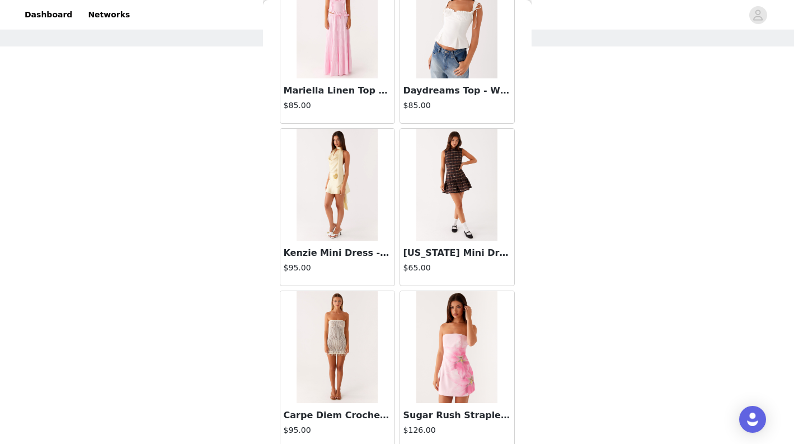
scroll to position [28860, 0]
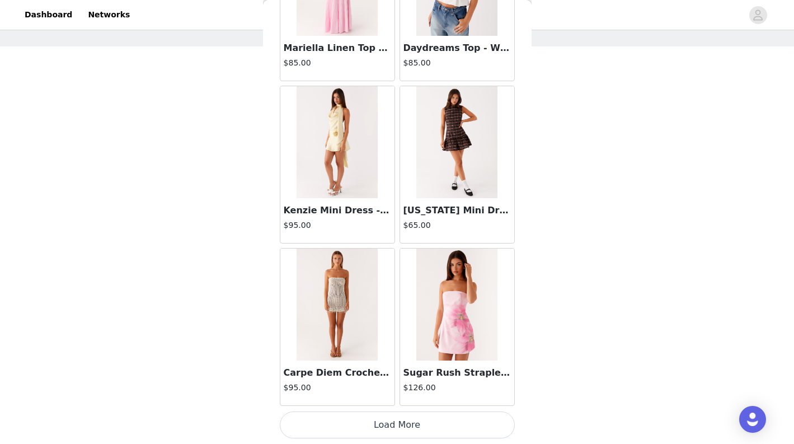
click at [419, 421] on button "Load More" at bounding box center [397, 424] width 235 height 27
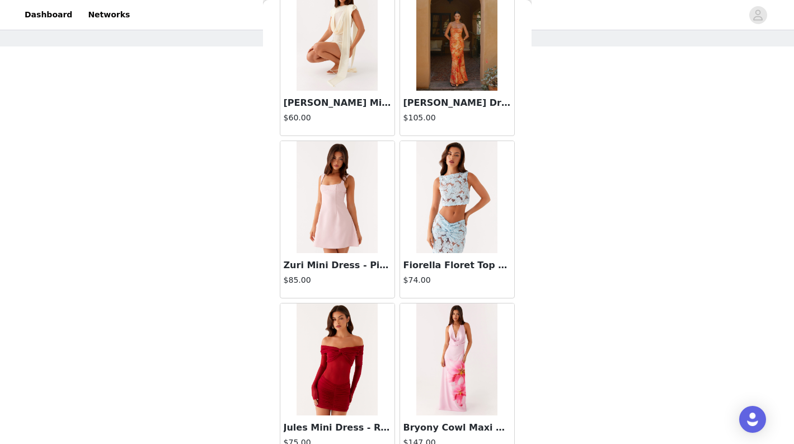
scroll to position [30483, 0]
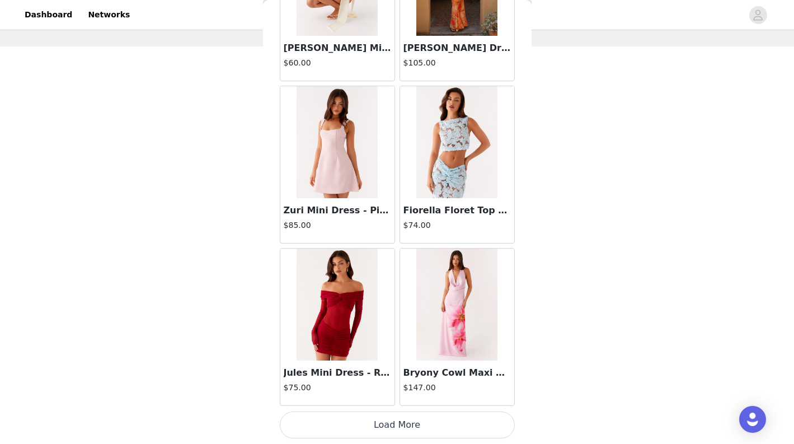
click at [415, 429] on button "Load More" at bounding box center [397, 424] width 235 height 27
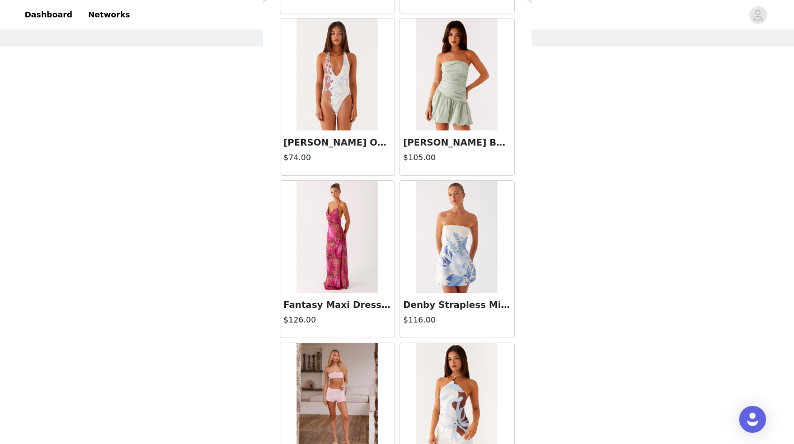
scroll to position [32106, 0]
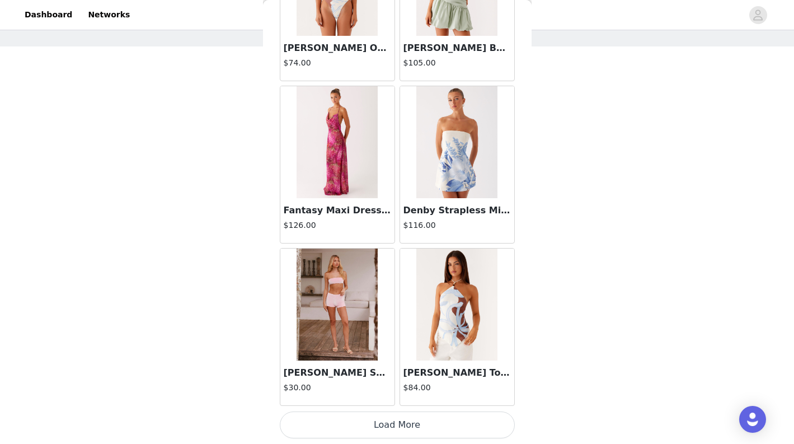
click at [419, 427] on button "Load More" at bounding box center [397, 424] width 235 height 27
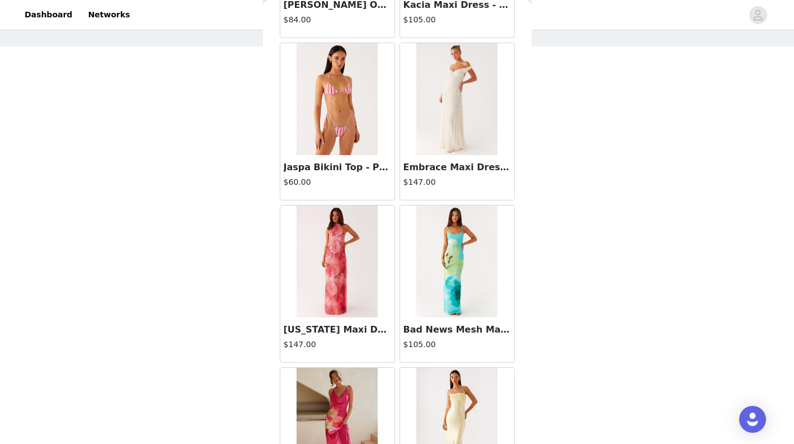
scroll to position [33729, 0]
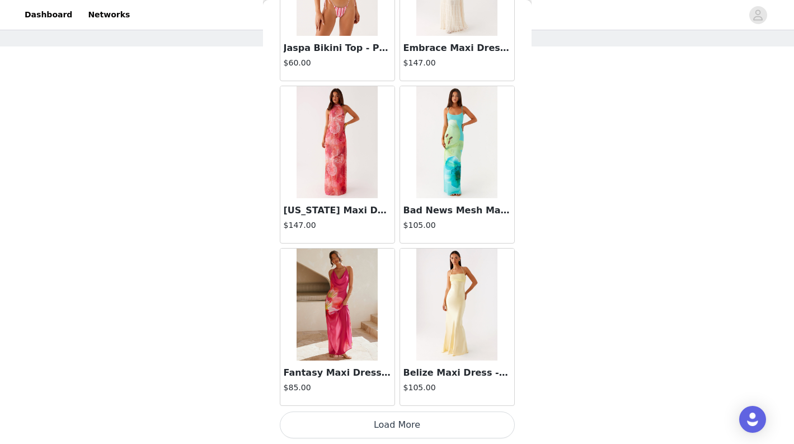
click at [414, 425] on button "Load More" at bounding box center [397, 424] width 235 height 27
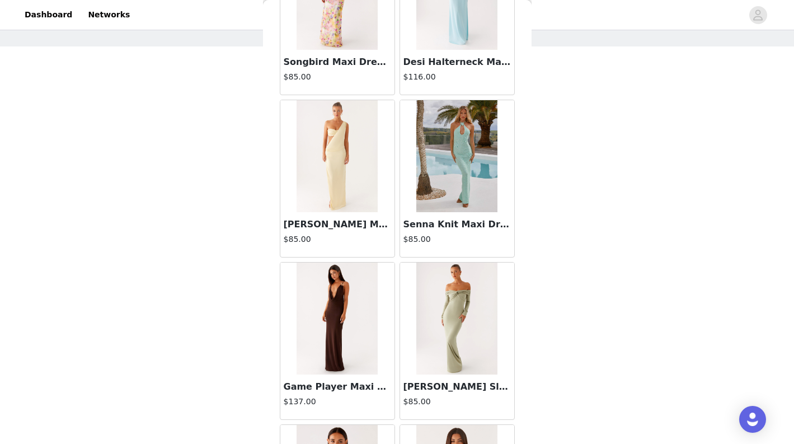
scroll to position [35352, 0]
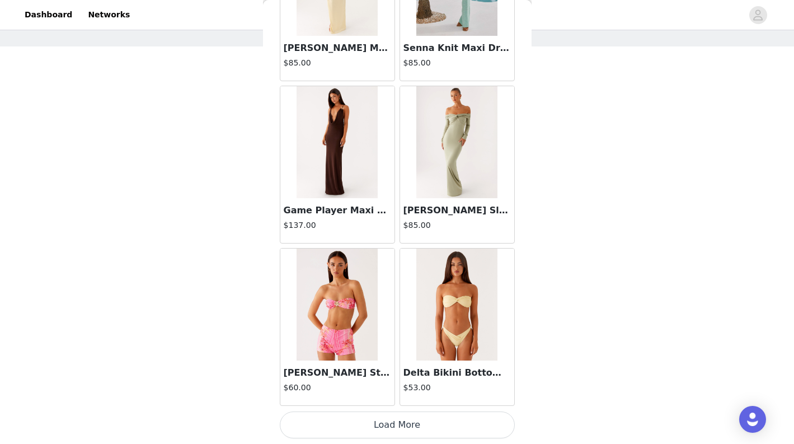
click at [406, 418] on button "Load More" at bounding box center [397, 424] width 235 height 27
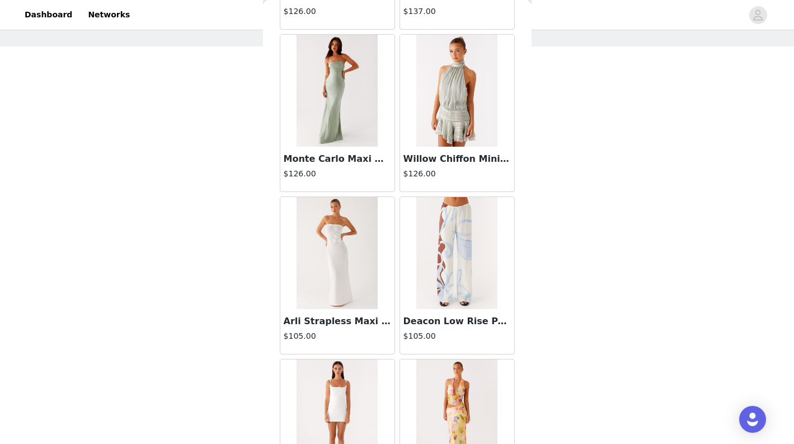
scroll to position [36975, 0]
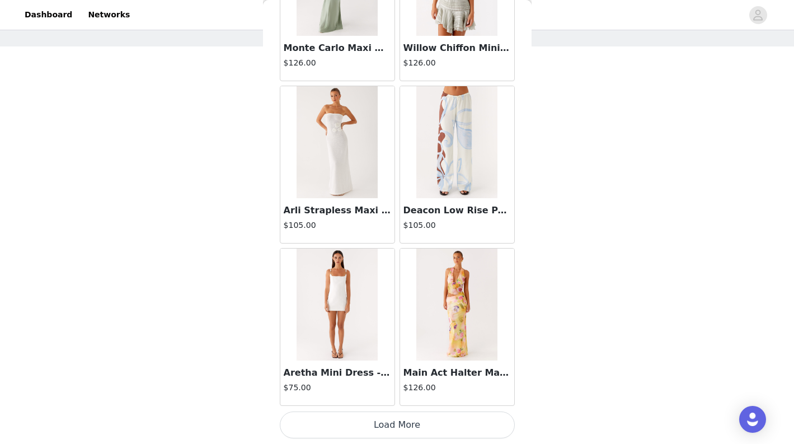
click at [411, 415] on button "Load More" at bounding box center [397, 424] width 235 height 27
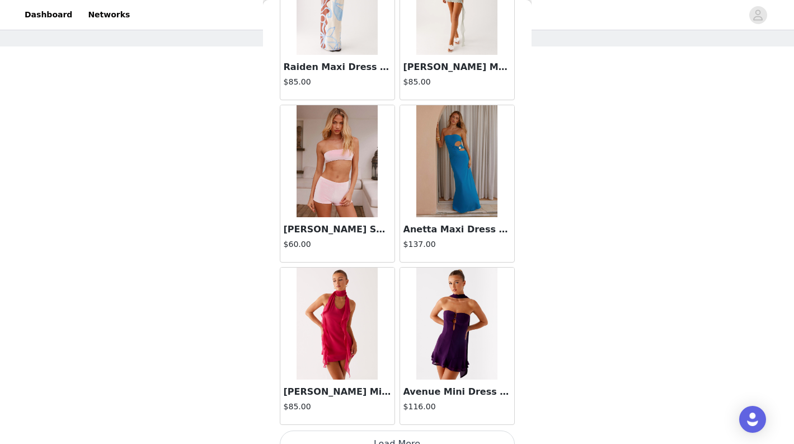
scroll to position [38598, 0]
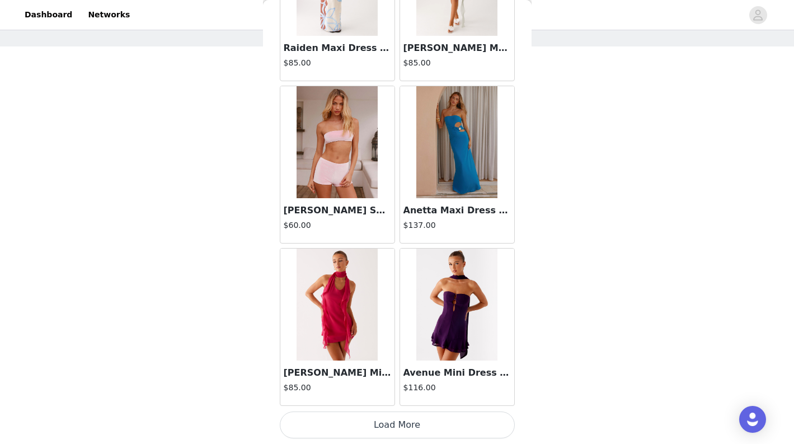
click at [409, 423] on button "Load More" at bounding box center [397, 424] width 235 height 27
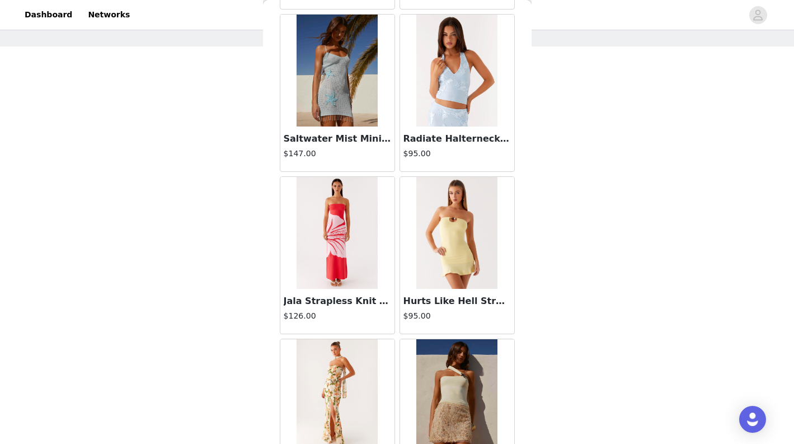
scroll to position [40221, 0]
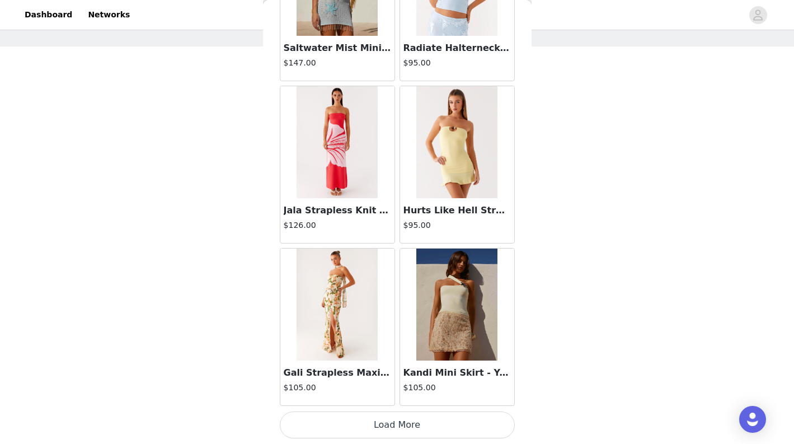
click at [399, 433] on button "Load More" at bounding box center [397, 424] width 235 height 27
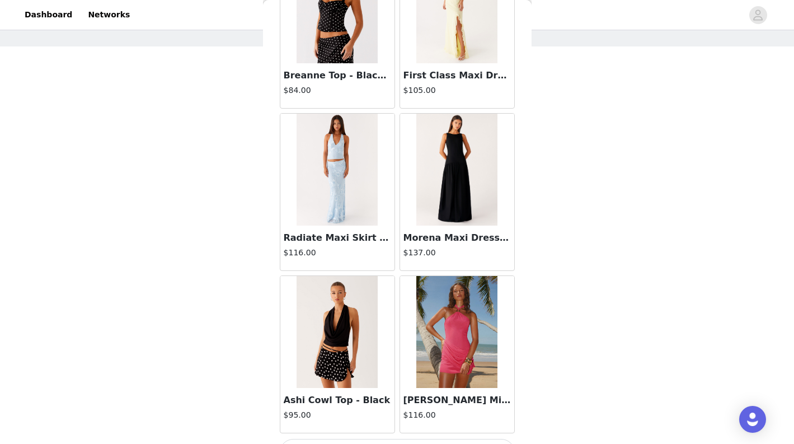
scroll to position [41844, 0]
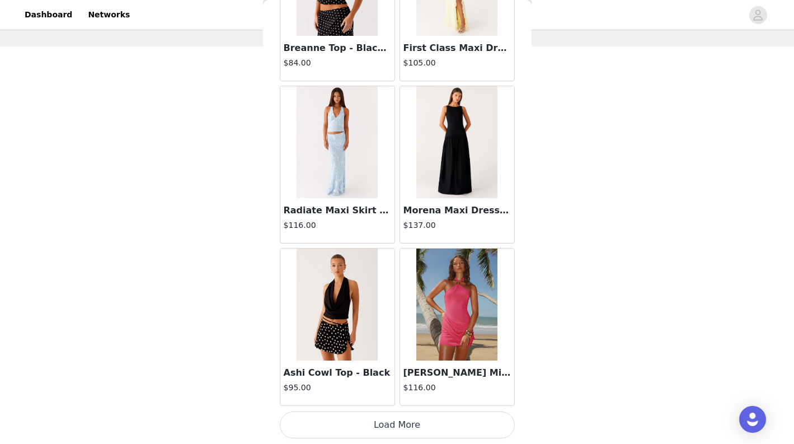
click at [406, 428] on button "Load More" at bounding box center [397, 424] width 235 height 27
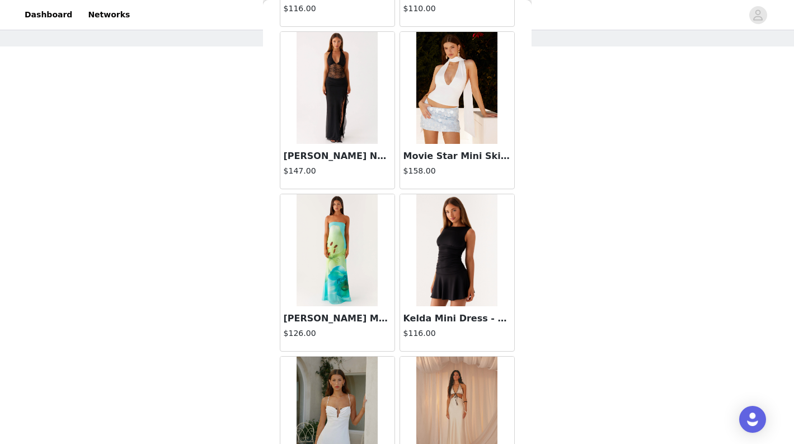
scroll to position [43467, 0]
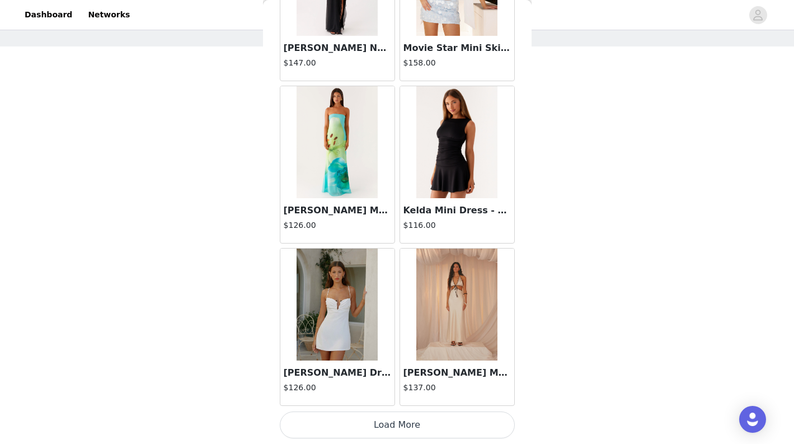
click at [402, 426] on button "Load More" at bounding box center [397, 424] width 235 height 27
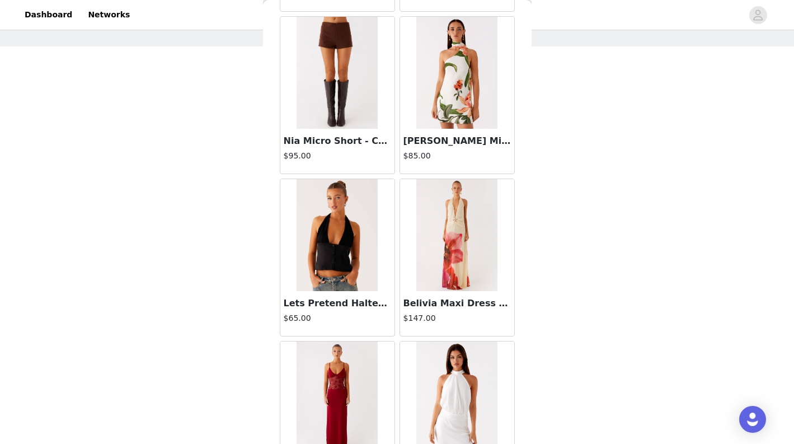
scroll to position [44346, 0]
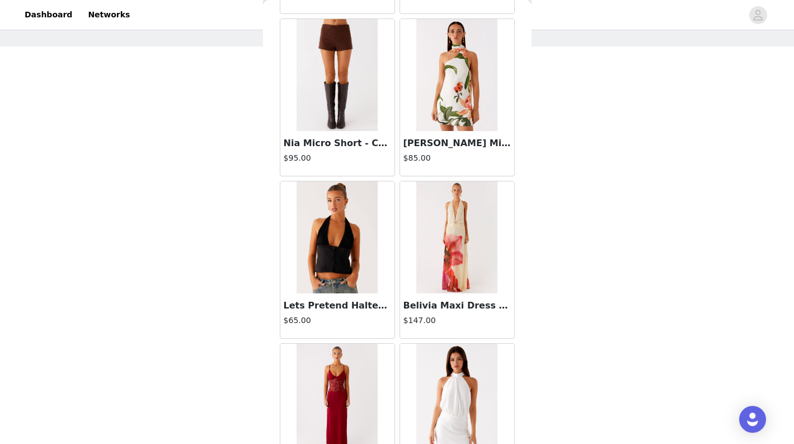
click at [349, 124] on img at bounding box center [337, 75] width 81 height 112
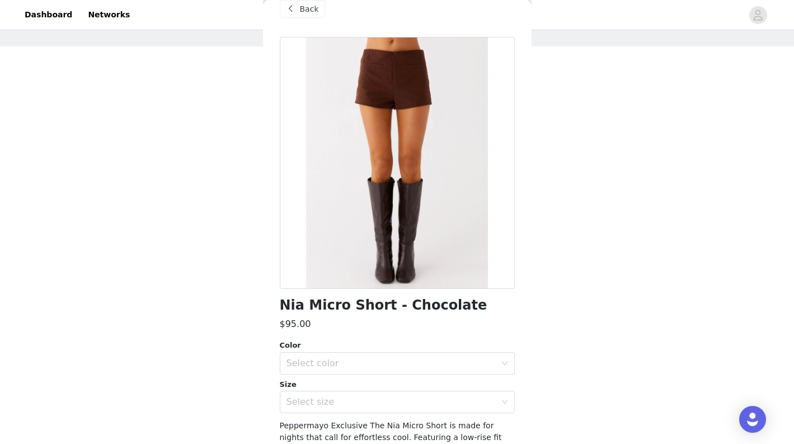
scroll to position [17, 0]
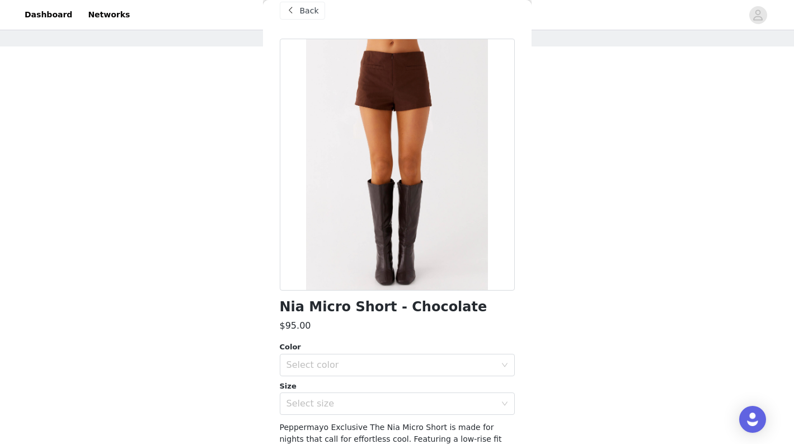
click at [300, 10] on span "Back" at bounding box center [309, 11] width 19 height 12
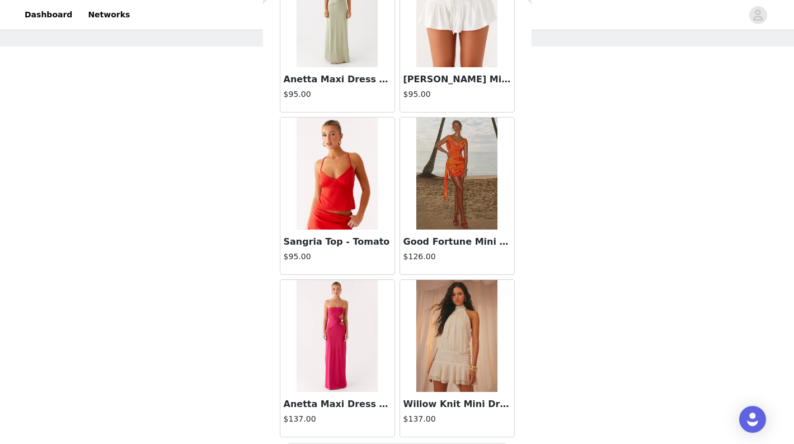
scroll to position [45090, 0]
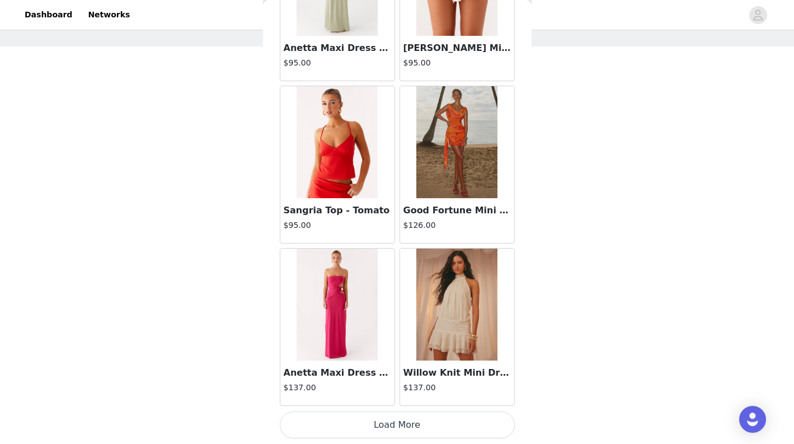
click at [382, 433] on button "Load More" at bounding box center [397, 424] width 235 height 27
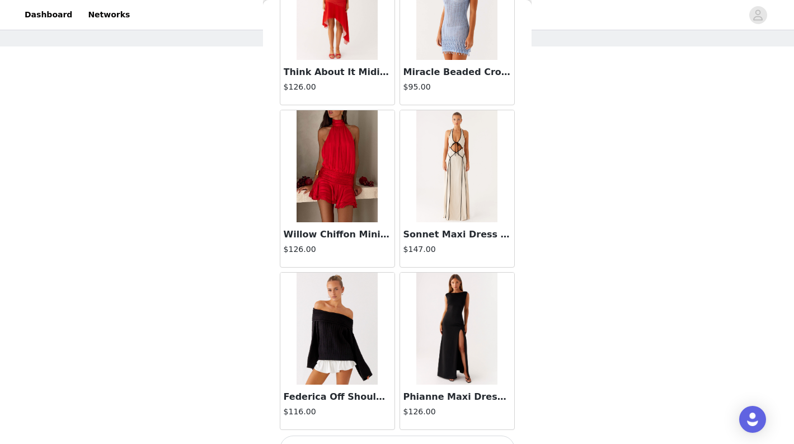
scroll to position [46713, 0]
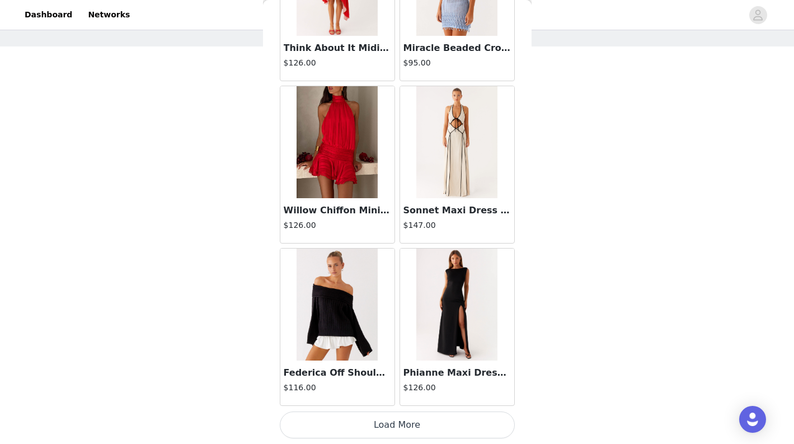
click at [388, 428] on button "Load More" at bounding box center [397, 424] width 235 height 27
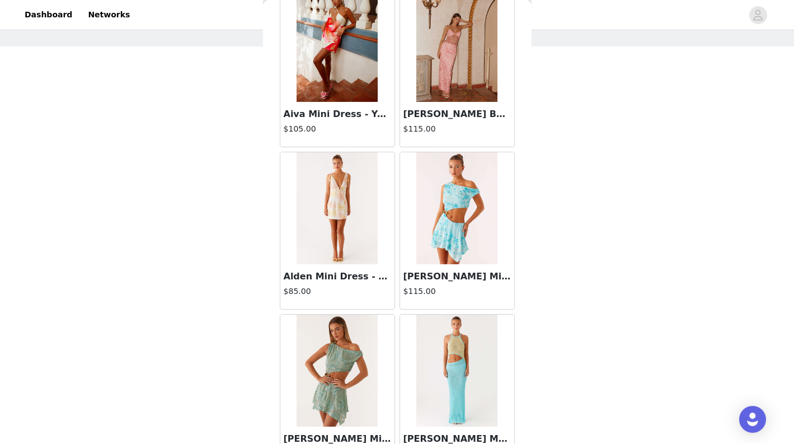
scroll to position [48336, 0]
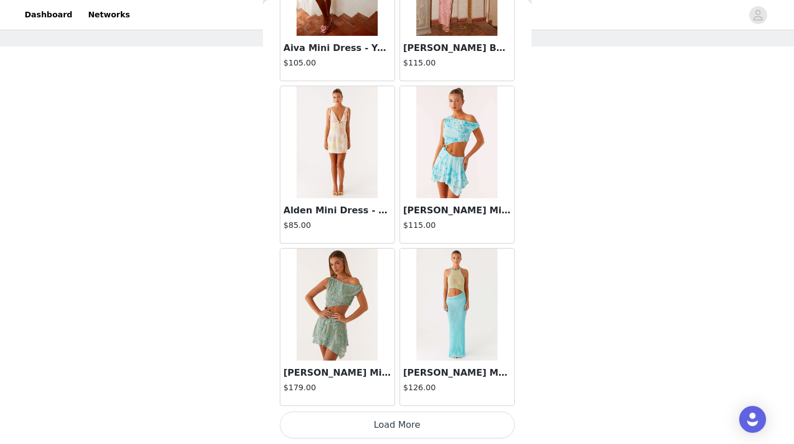
click at [397, 423] on button "Load More" at bounding box center [397, 424] width 235 height 27
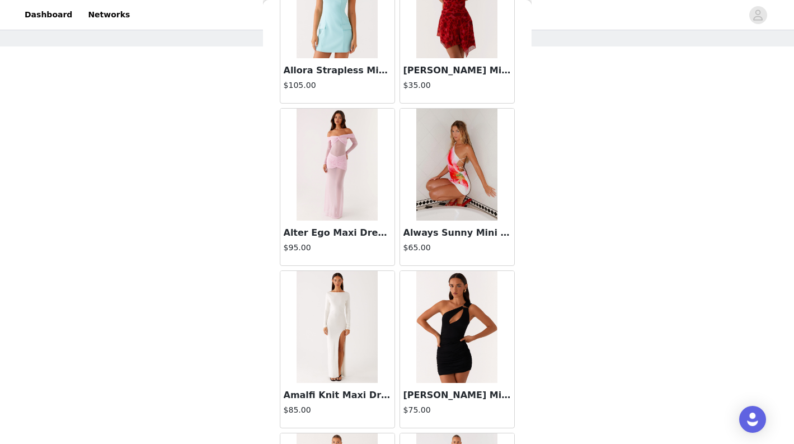
scroll to position [49959, 0]
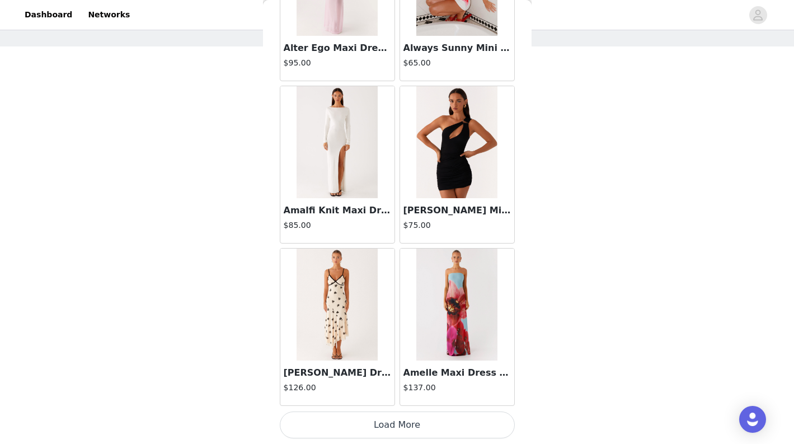
click at [393, 429] on button "Load More" at bounding box center [397, 424] width 235 height 27
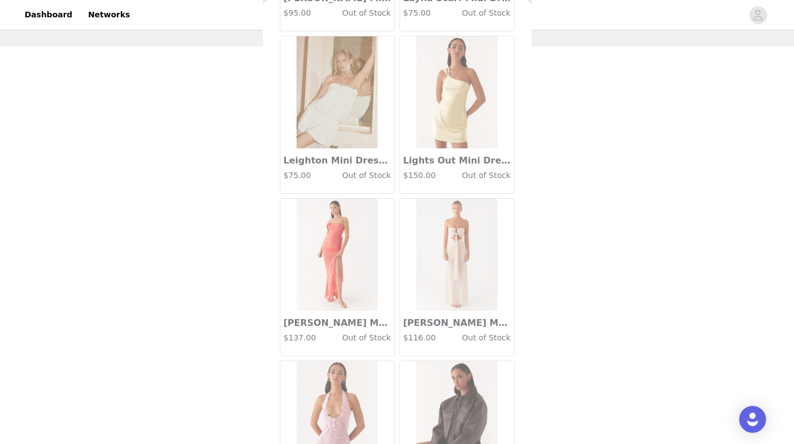
scroll to position [51582, 0]
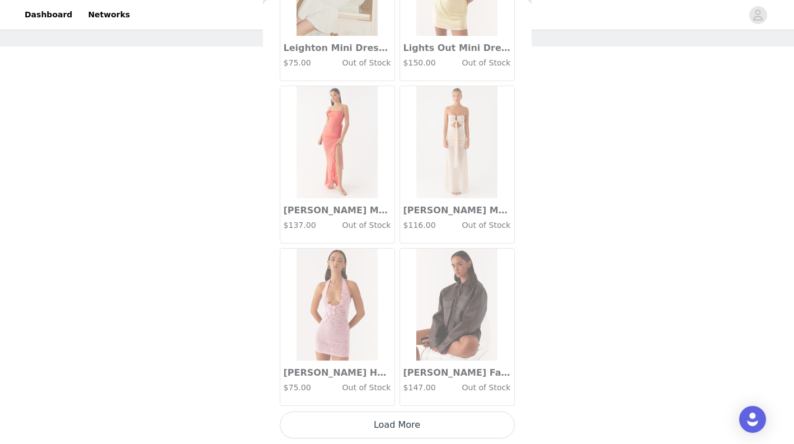
click at [400, 431] on button "Load More" at bounding box center [397, 424] width 235 height 27
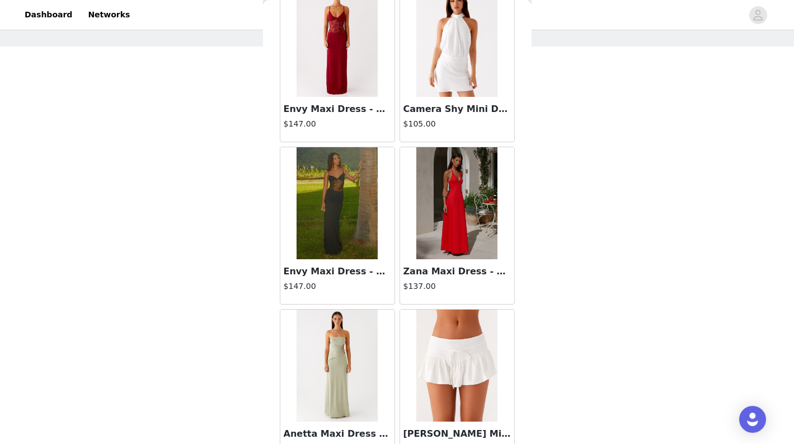
scroll to position [44714, 0]
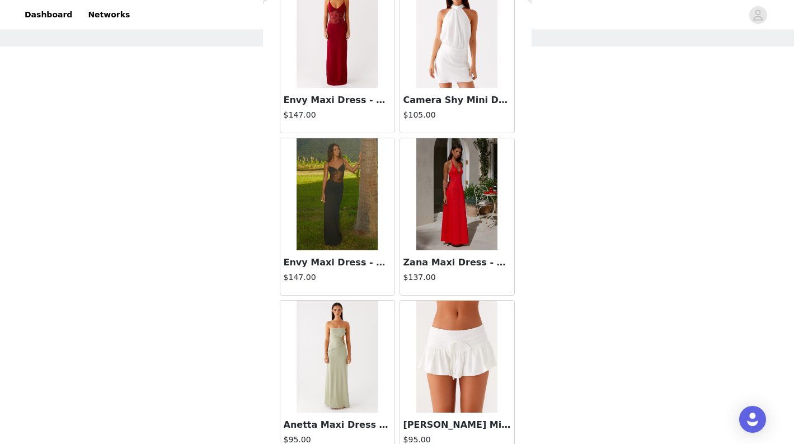
click at [350, 230] on img at bounding box center [337, 194] width 81 height 112
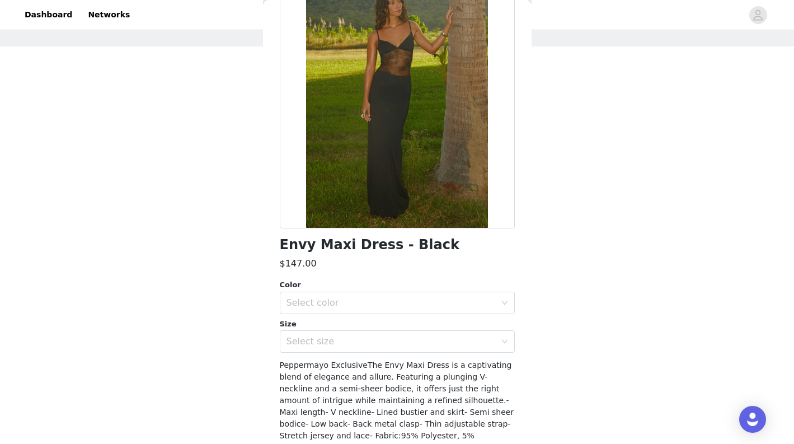
scroll to position [53, 0]
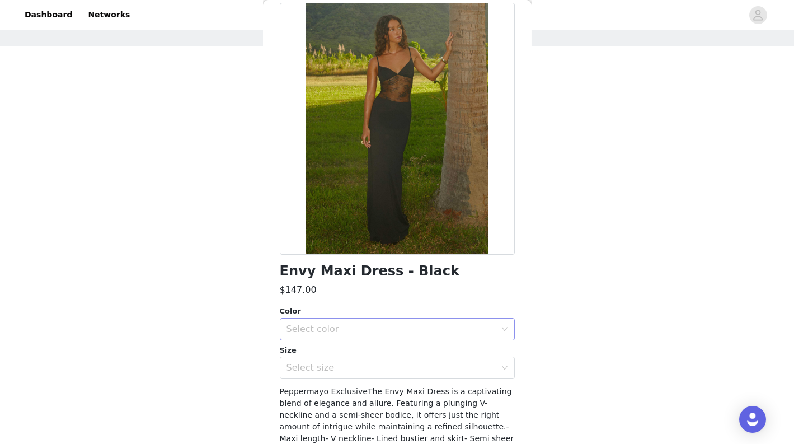
click at [419, 325] on div "Select color" at bounding box center [391, 328] width 209 height 11
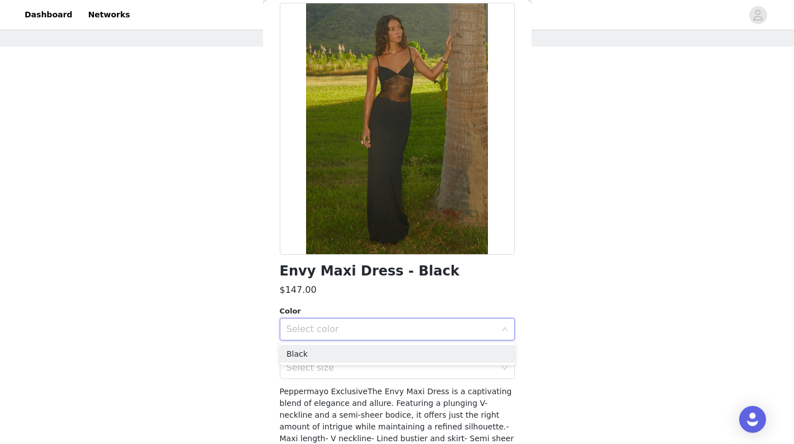
click at [419, 325] on div "Select color" at bounding box center [391, 328] width 209 height 11
click at [407, 360] on div "Select size" at bounding box center [394, 367] width 214 height 21
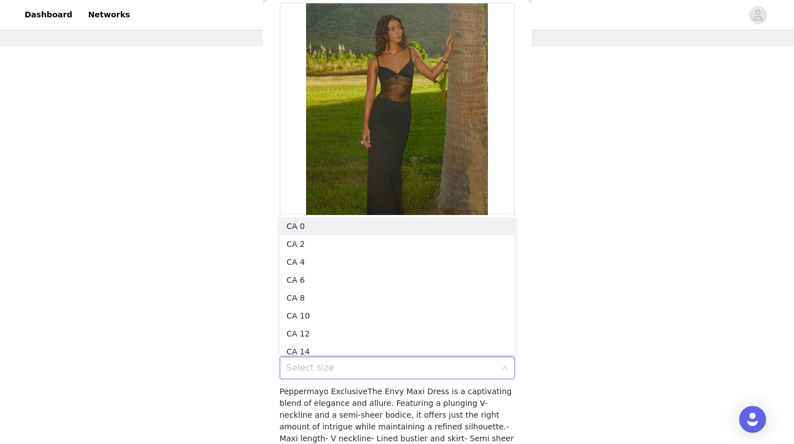
click at [407, 360] on div "Select size" at bounding box center [394, 367] width 214 height 21
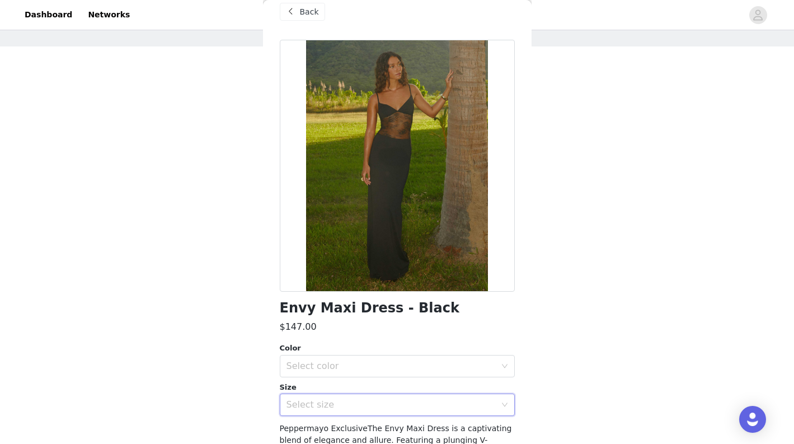
scroll to position [11, 0]
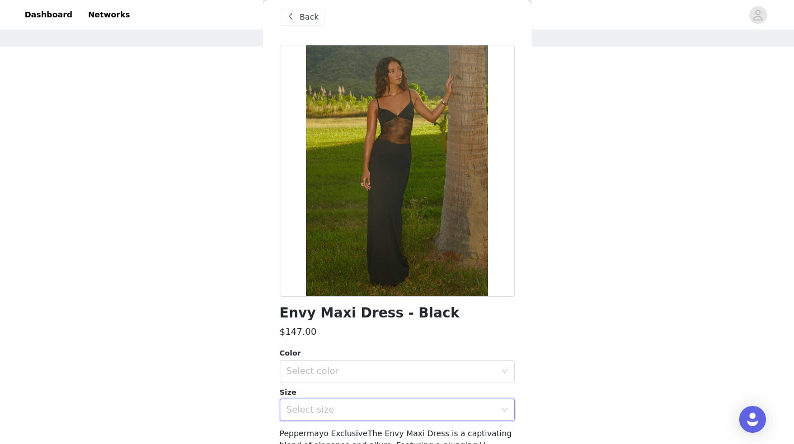
click at [303, 16] on span "Back" at bounding box center [309, 17] width 19 height 12
